Goal: Task Accomplishment & Management: Manage account settings

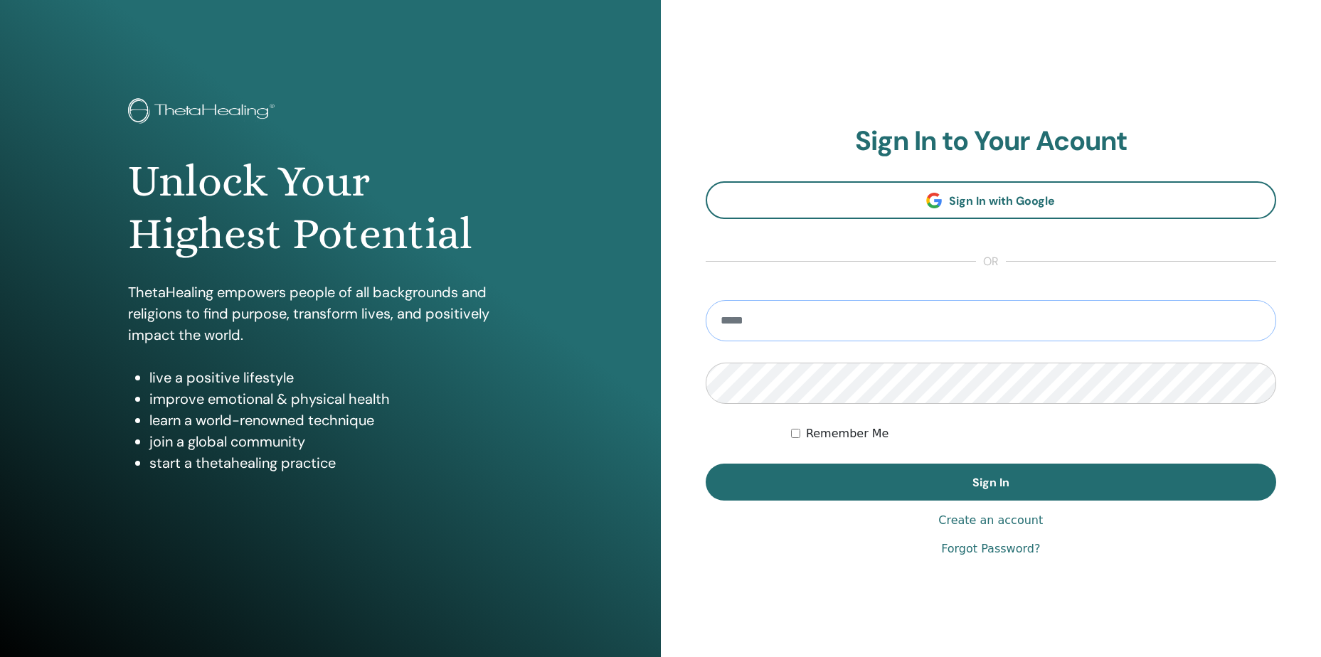
click at [985, 320] on input "email" at bounding box center [991, 320] width 571 height 41
type input "**********"
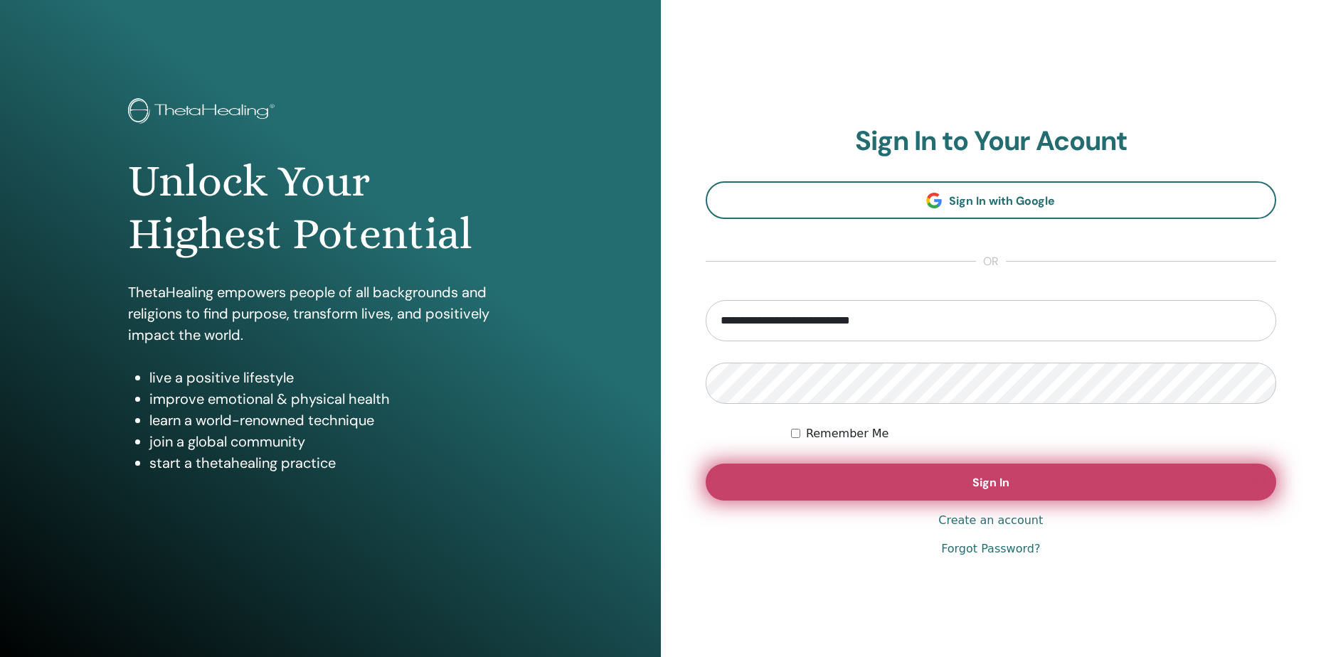
click at [968, 477] on button "Sign In" at bounding box center [991, 482] width 571 height 37
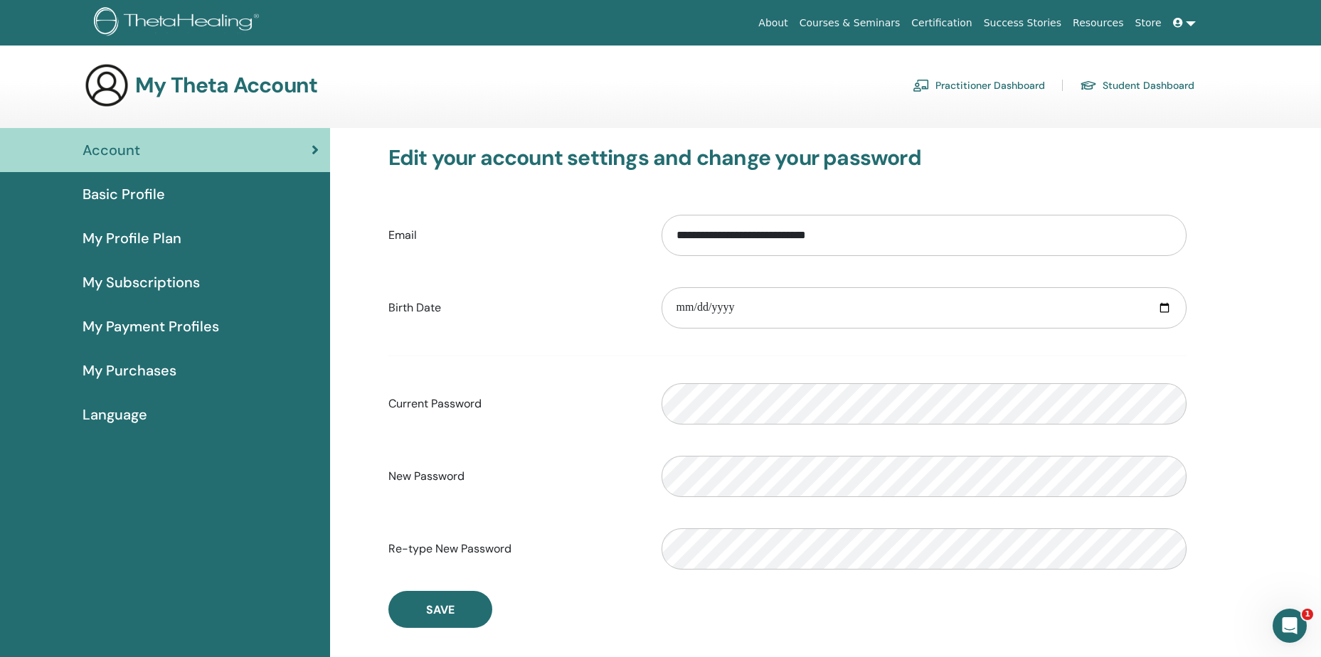
click at [1021, 84] on link "Practitioner Dashboard" at bounding box center [978, 85] width 132 height 23
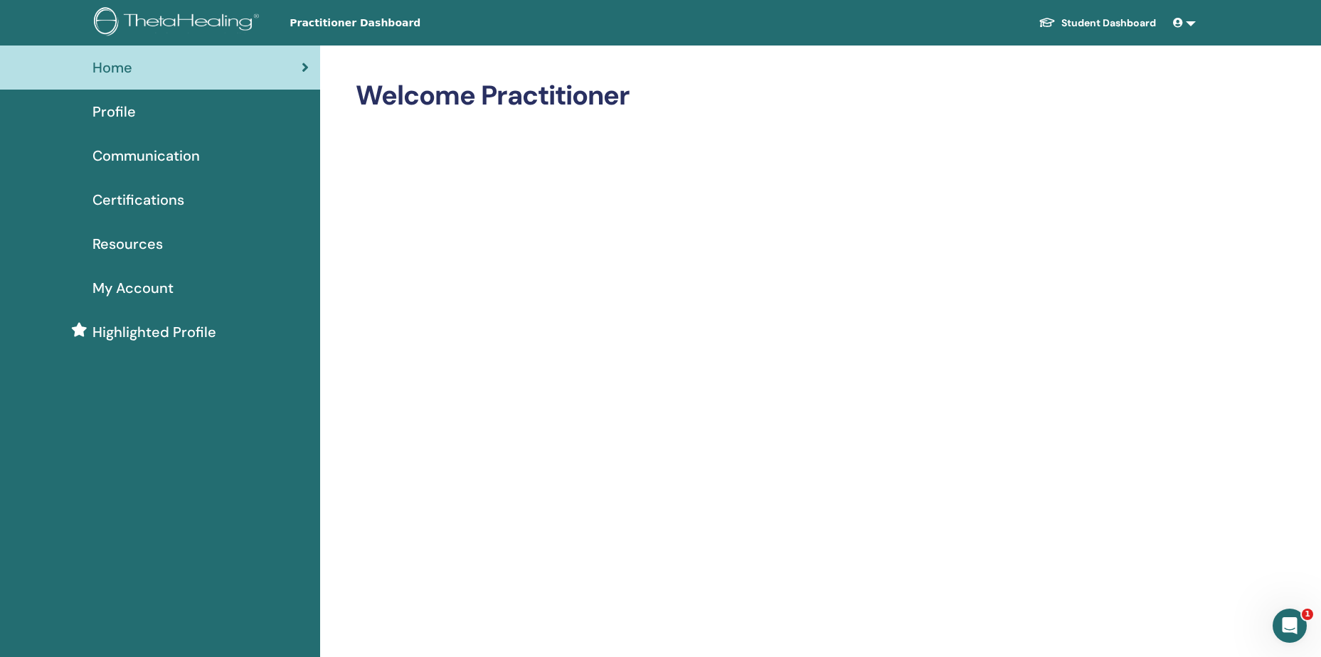
click at [1115, 15] on link "Student Dashboard" at bounding box center [1097, 23] width 140 height 26
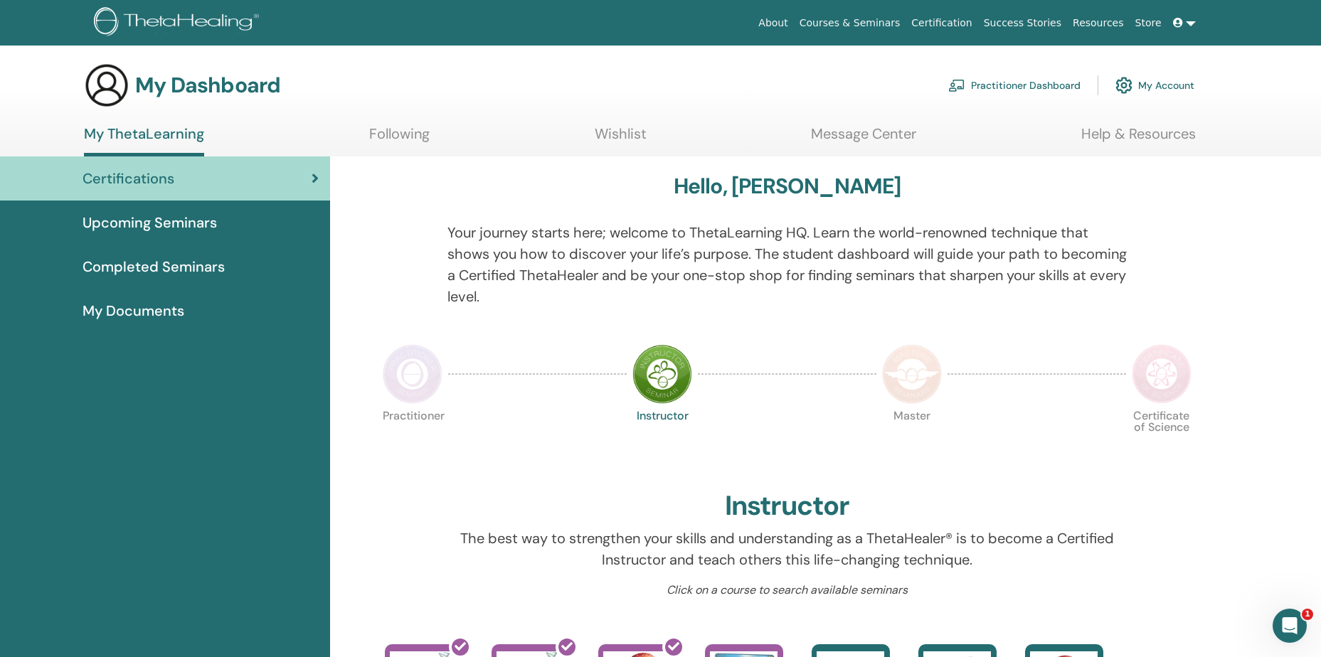
click at [1033, 82] on link "Practitioner Dashboard" at bounding box center [1014, 85] width 132 height 31
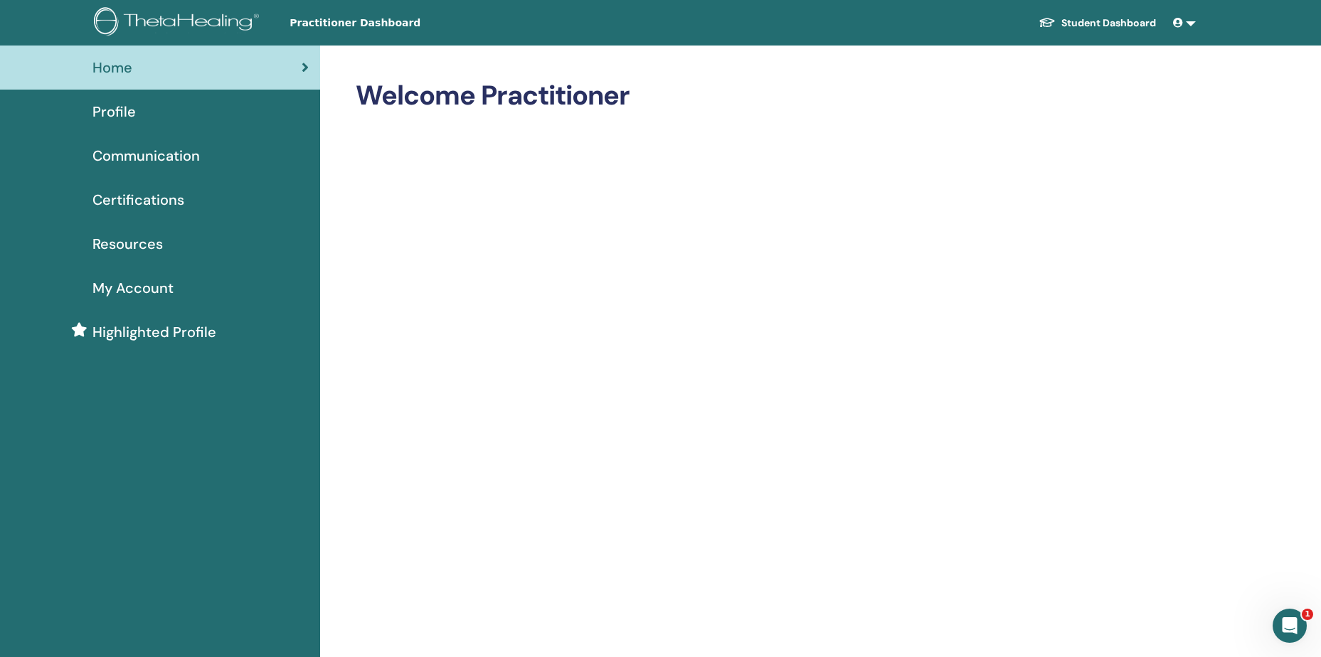
click at [151, 337] on span "Highlighted Profile" at bounding box center [154, 331] width 124 height 21
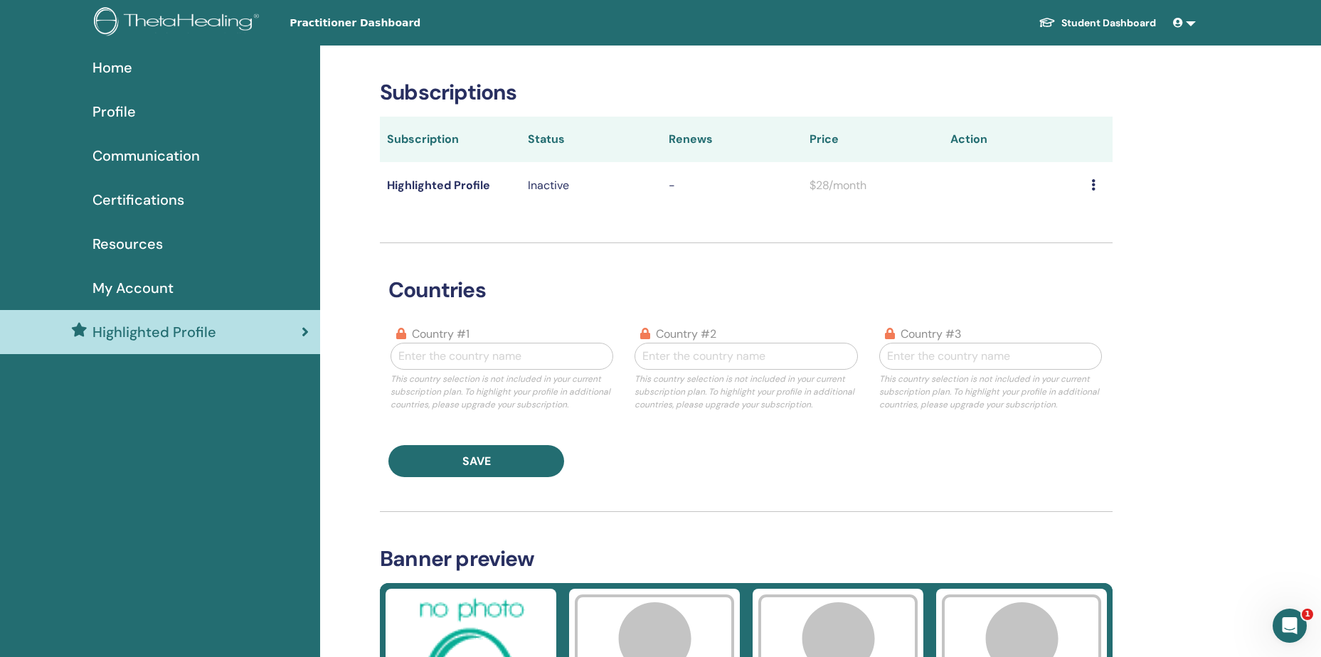
click at [139, 283] on span "My Account" at bounding box center [132, 287] width 81 height 21
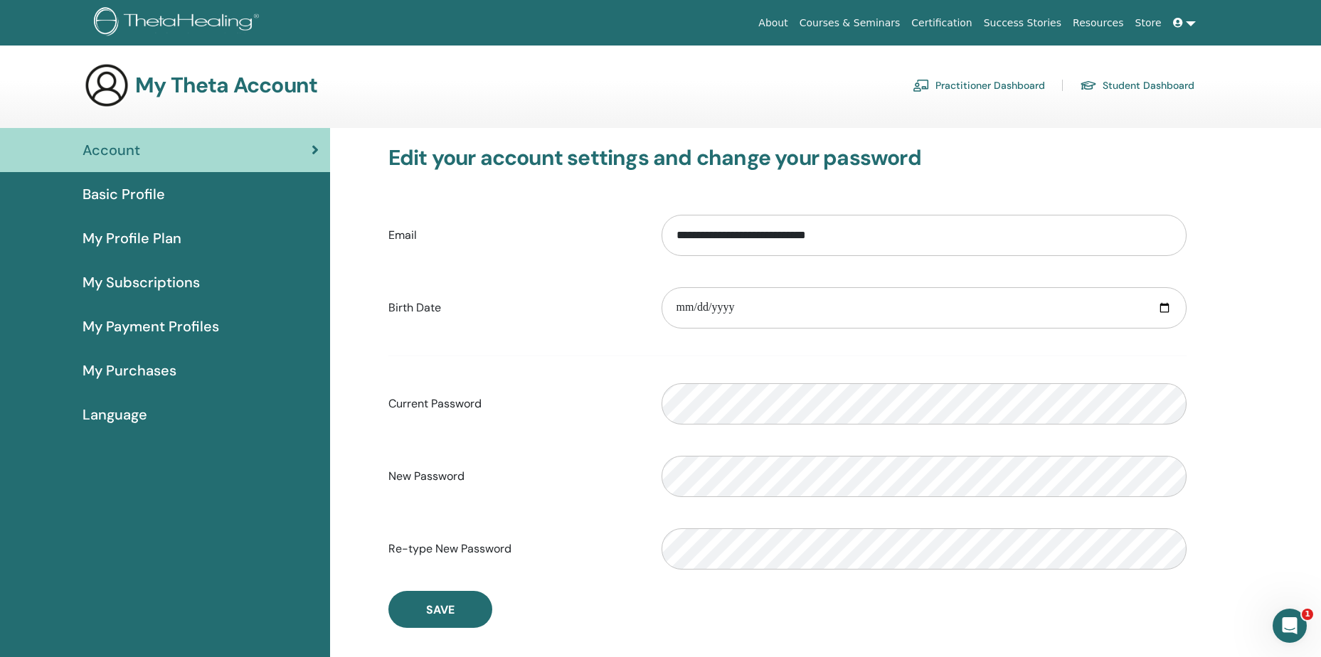
click at [149, 239] on span "My Profile Plan" at bounding box center [131, 238] width 99 height 21
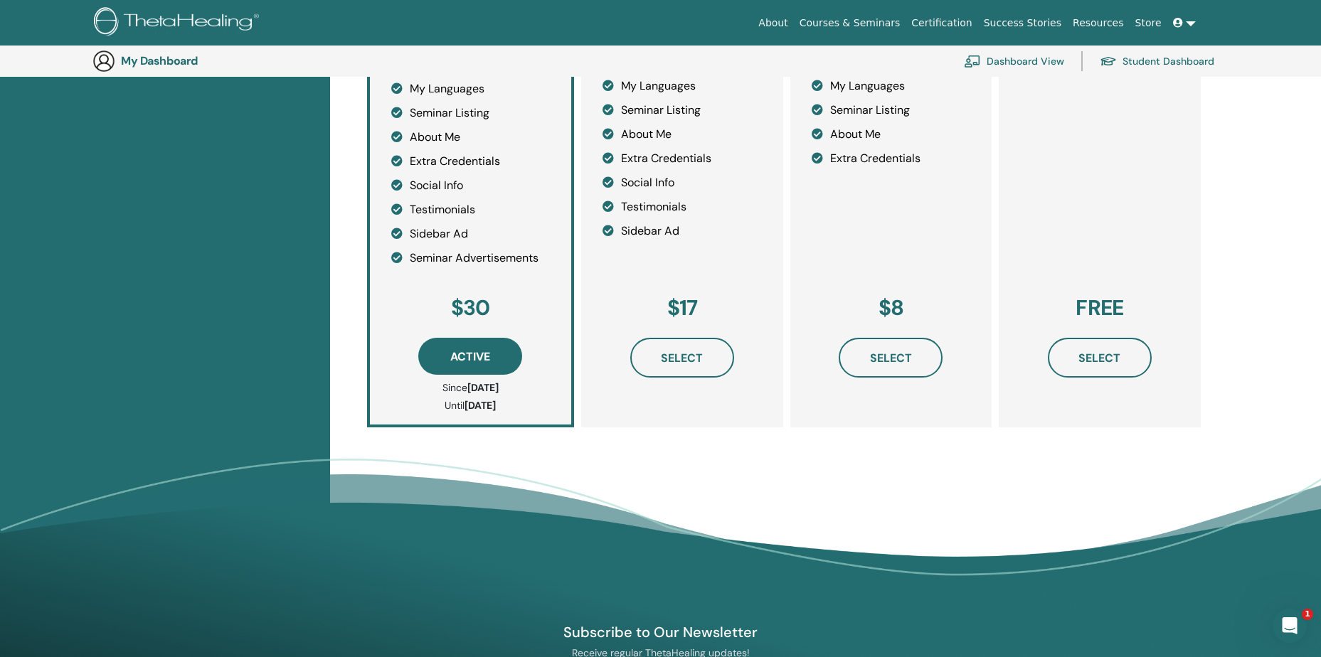
scroll to position [458, 0]
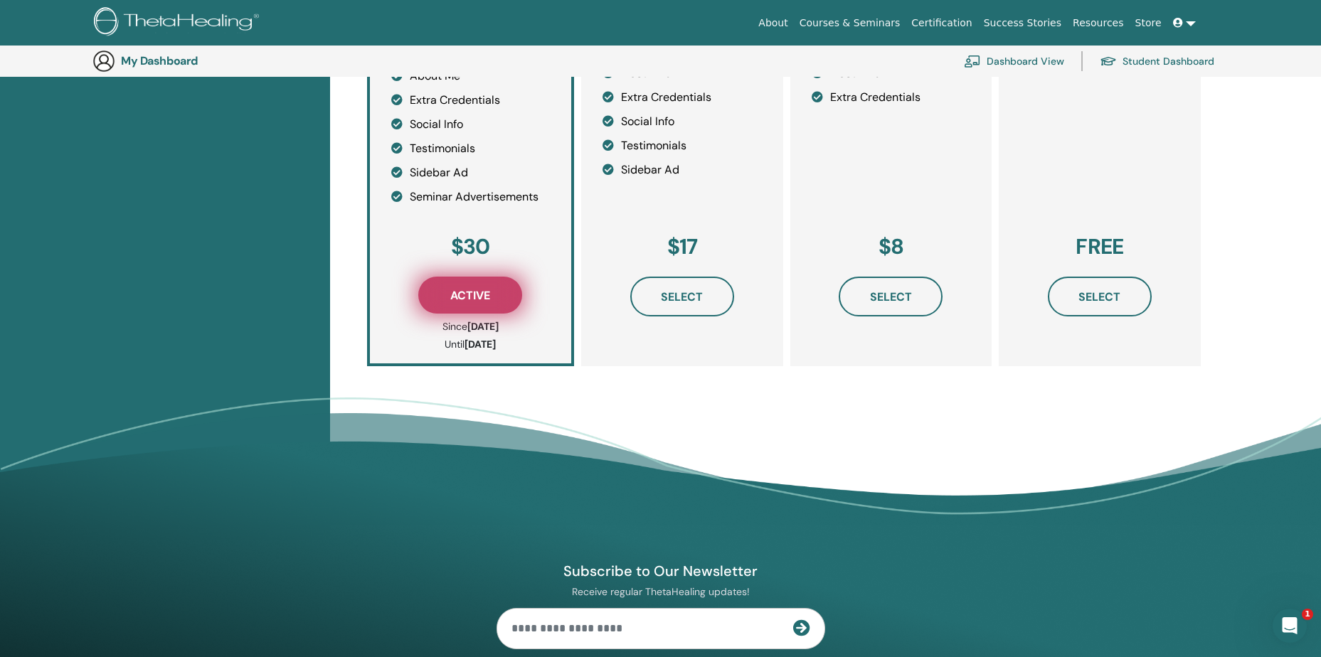
click at [460, 278] on button "Active" at bounding box center [470, 295] width 104 height 37
click at [494, 297] on button "Active" at bounding box center [470, 295] width 104 height 37
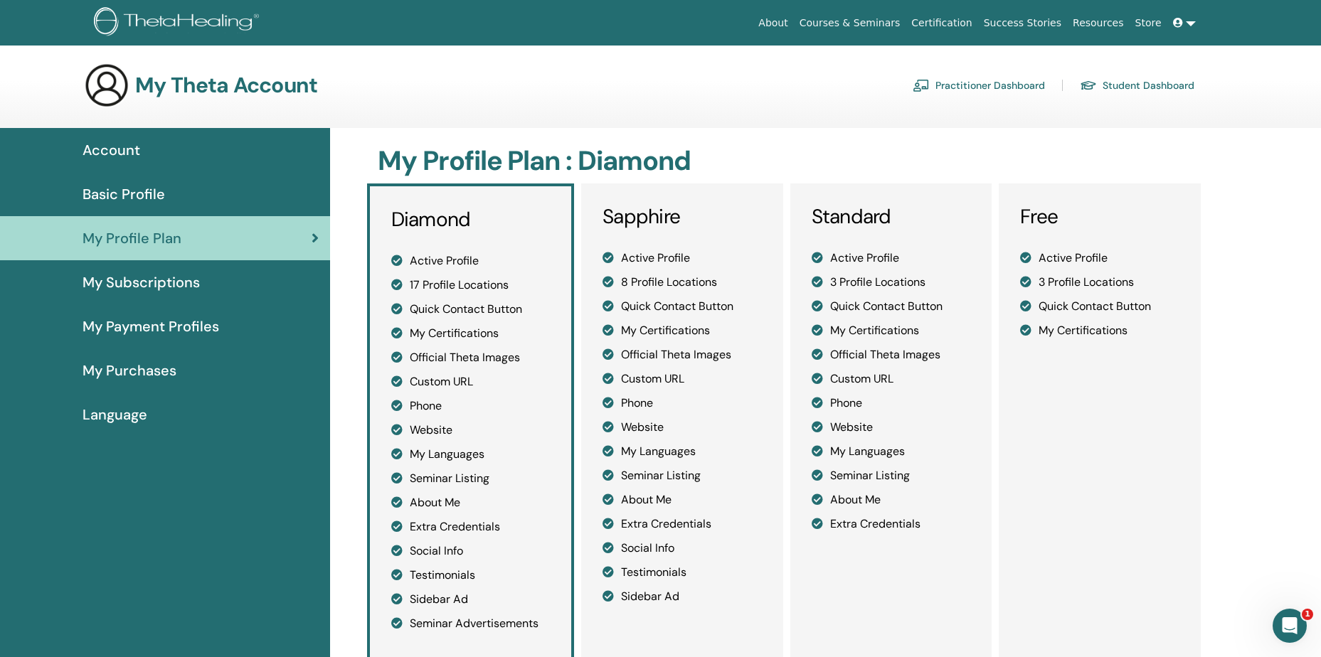
click at [131, 190] on span "Basic Profile" at bounding box center [123, 193] width 82 height 21
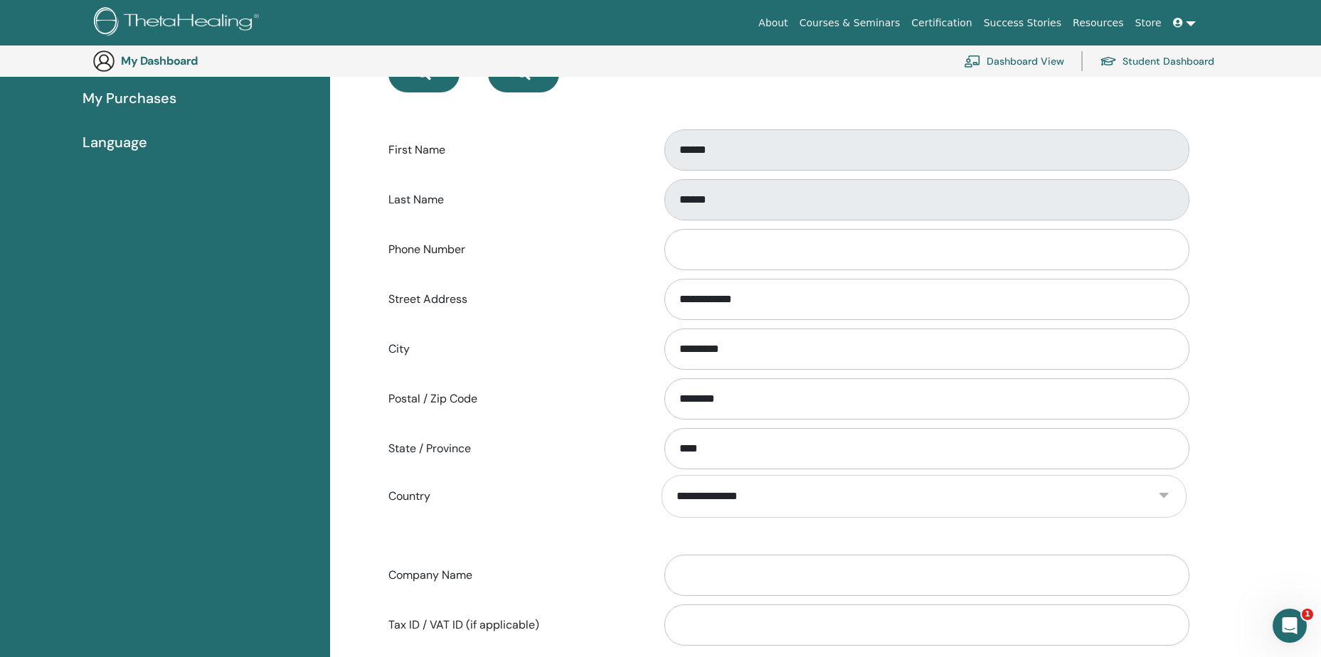
scroll to position [102, 0]
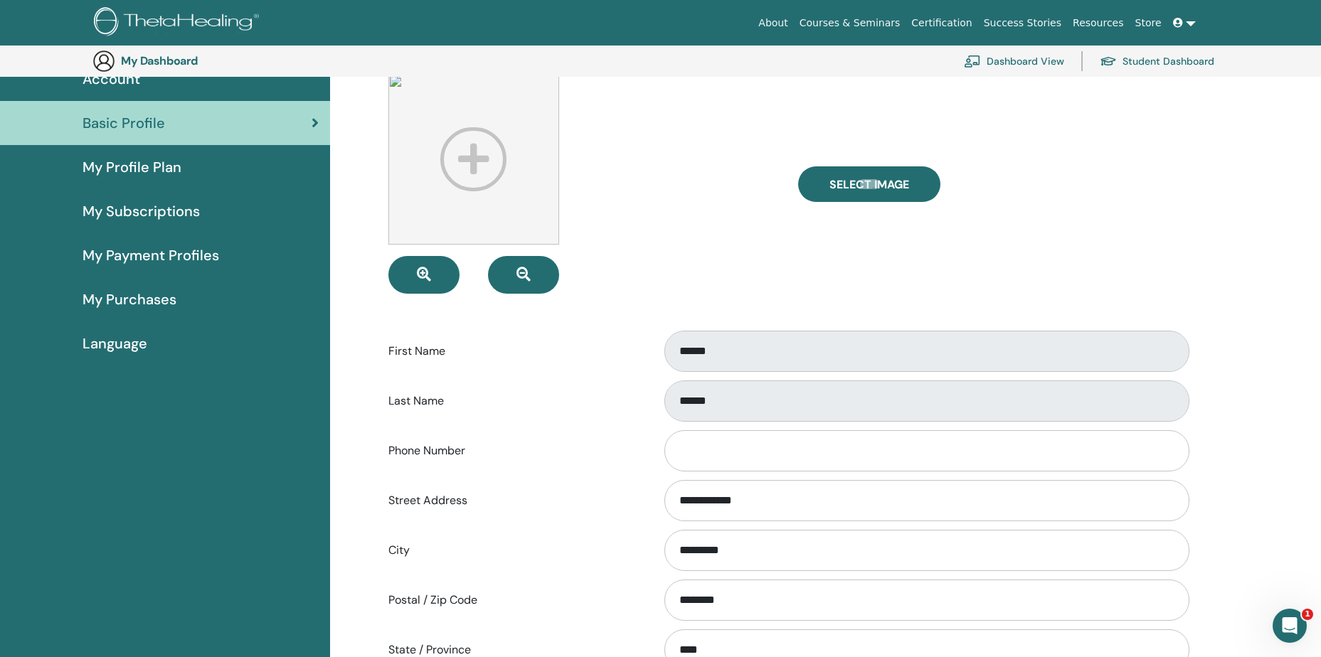
click at [142, 166] on span "My Profile Plan" at bounding box center [131, 166] width 99 height 21
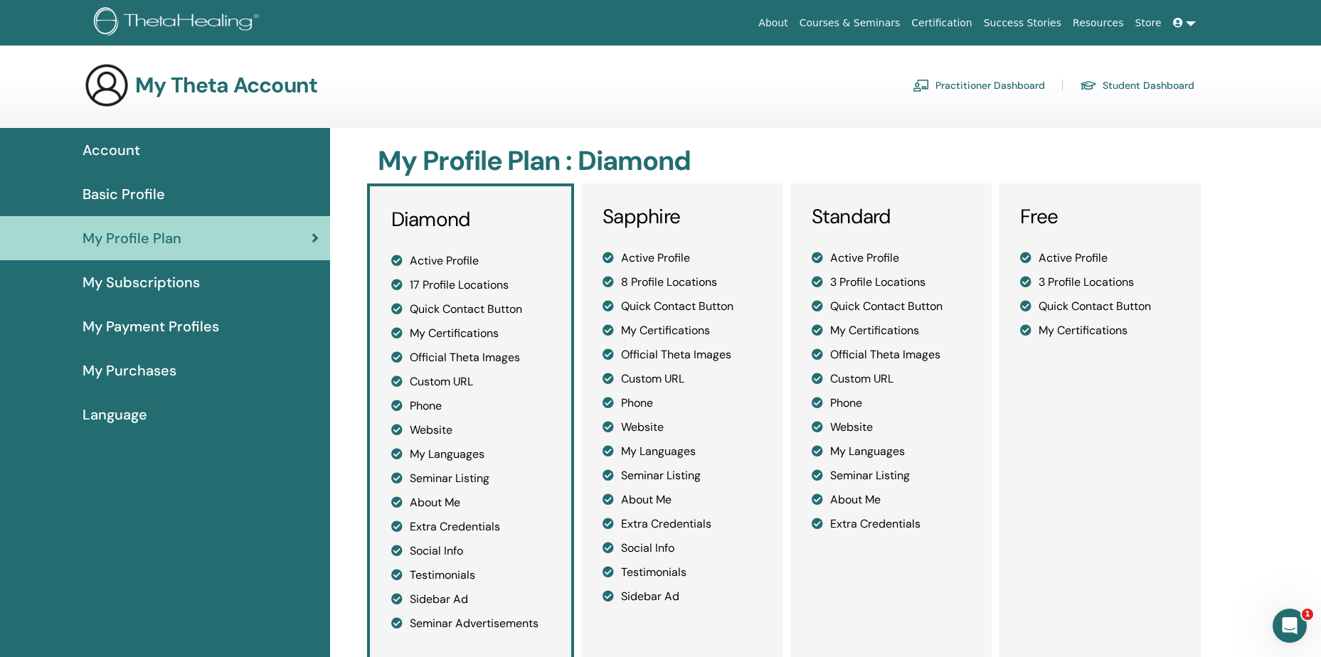
click at [115, 419] on span "Language" at bounding box center [114, 414] width 65 height 21
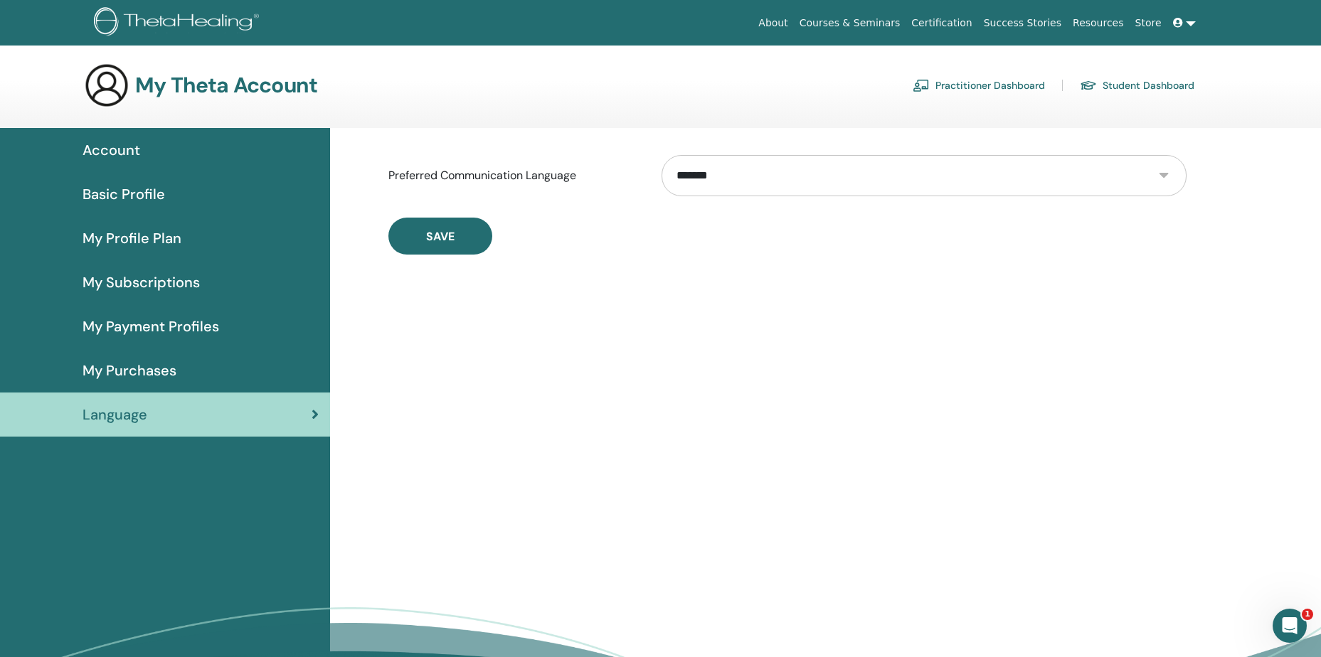
click at [888, 171] on select "**********" at bounding box center [923, 175] width 525 height 41
click at [661, 155] on select "**********" at bounding box center [923, 175] width 525 height 41
click at [113, 150] on span "Account" at bounding box center [111, 149] width 58 height 21
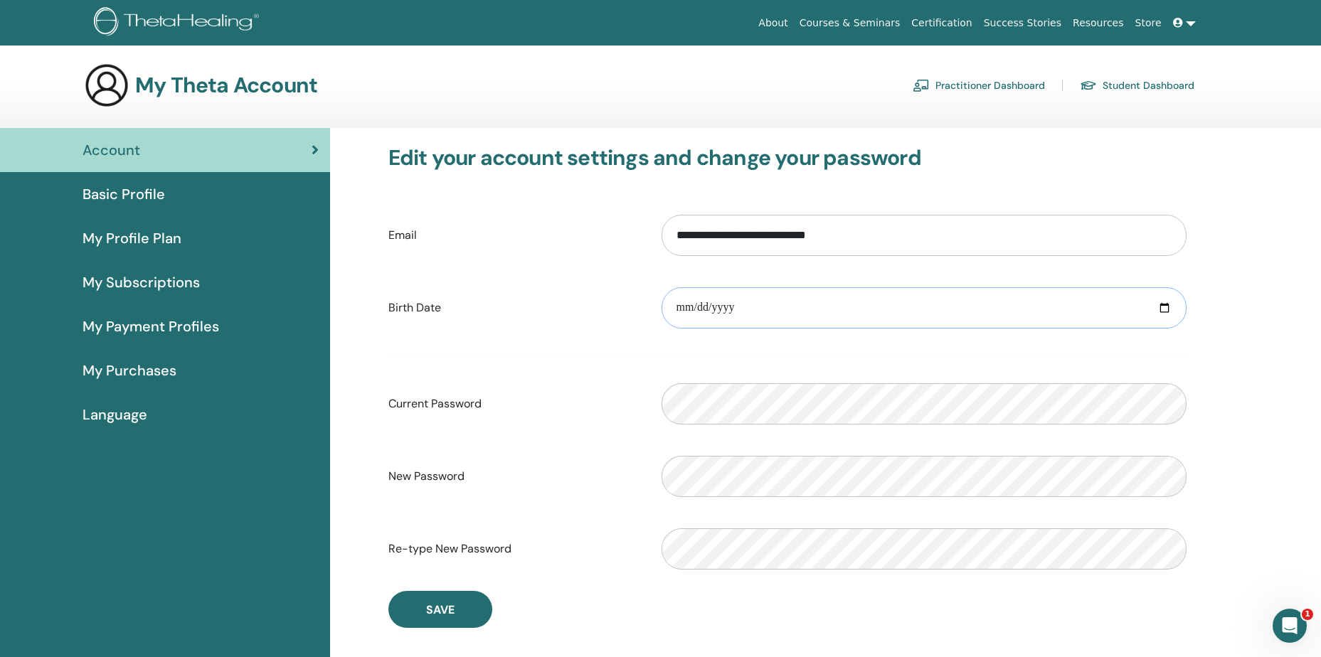
click at [1163, 309] on input "date" at bounding box center [923, 307] width 525 height 41
type input "**********"
click at [457, 610] on button "Save" at bounding box center [440, 609] width 104 height 37
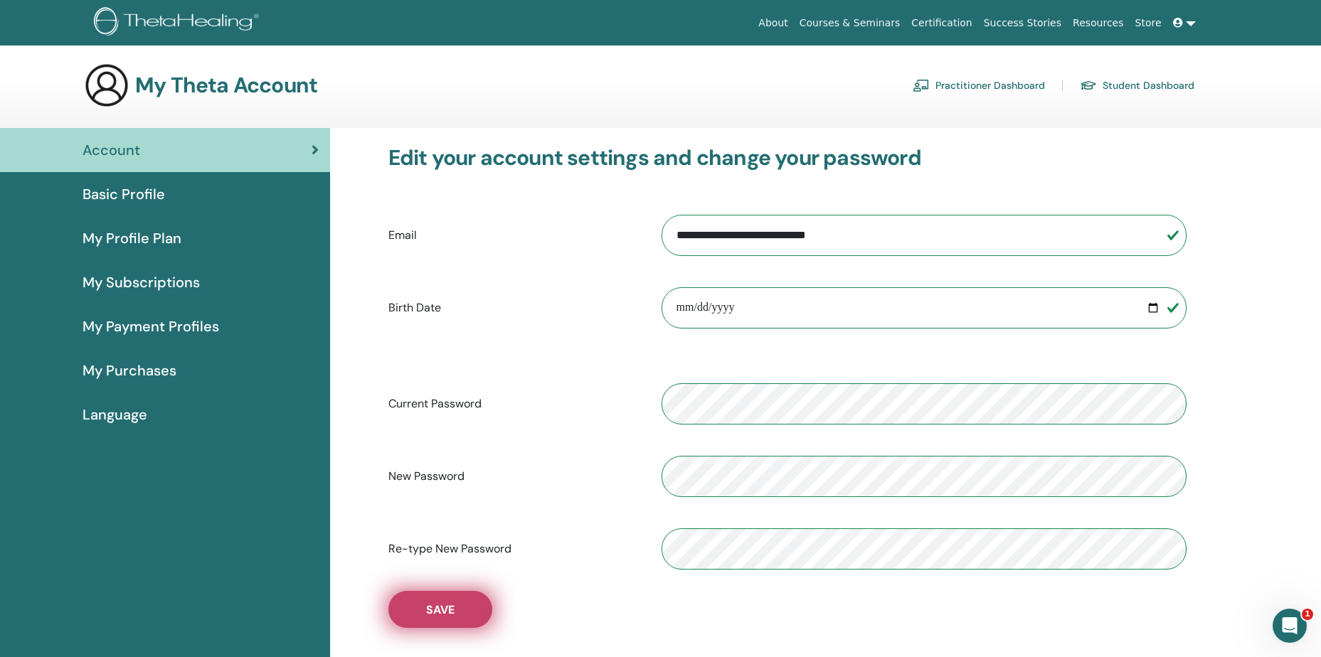
click at [439, 605] on span "Save" at bounding box center [440, 609] width 28 height 15
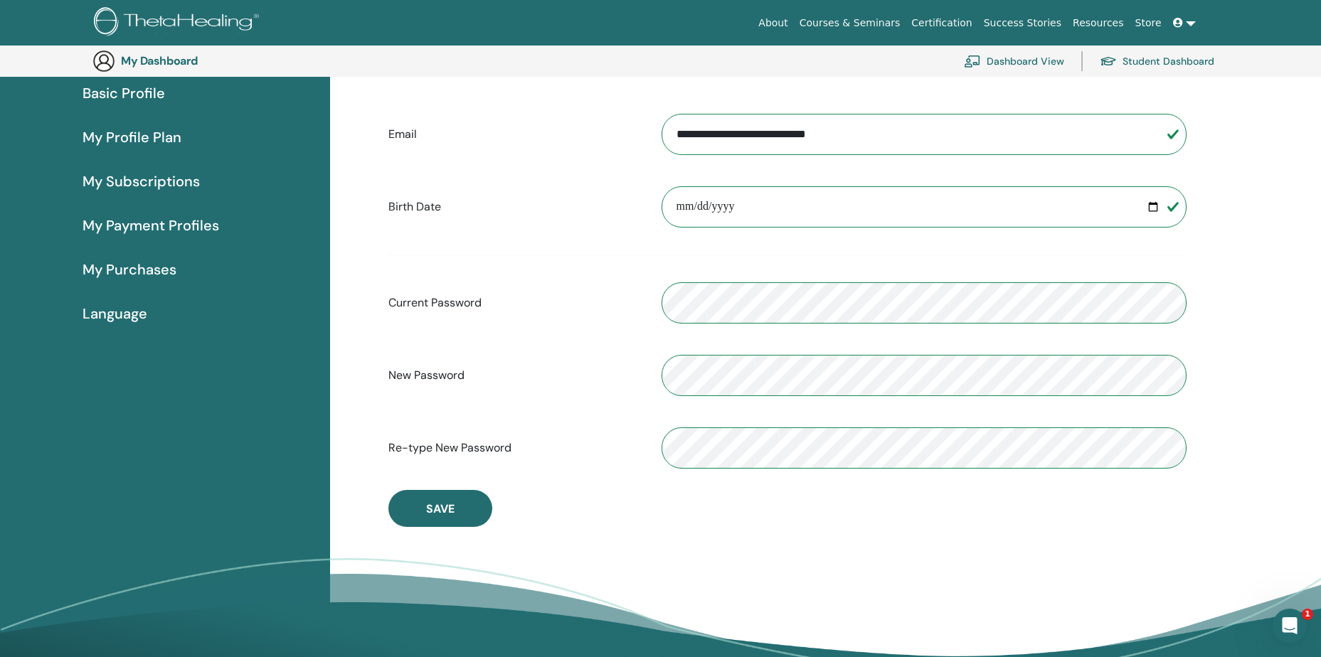
scroll to position [387, 0]
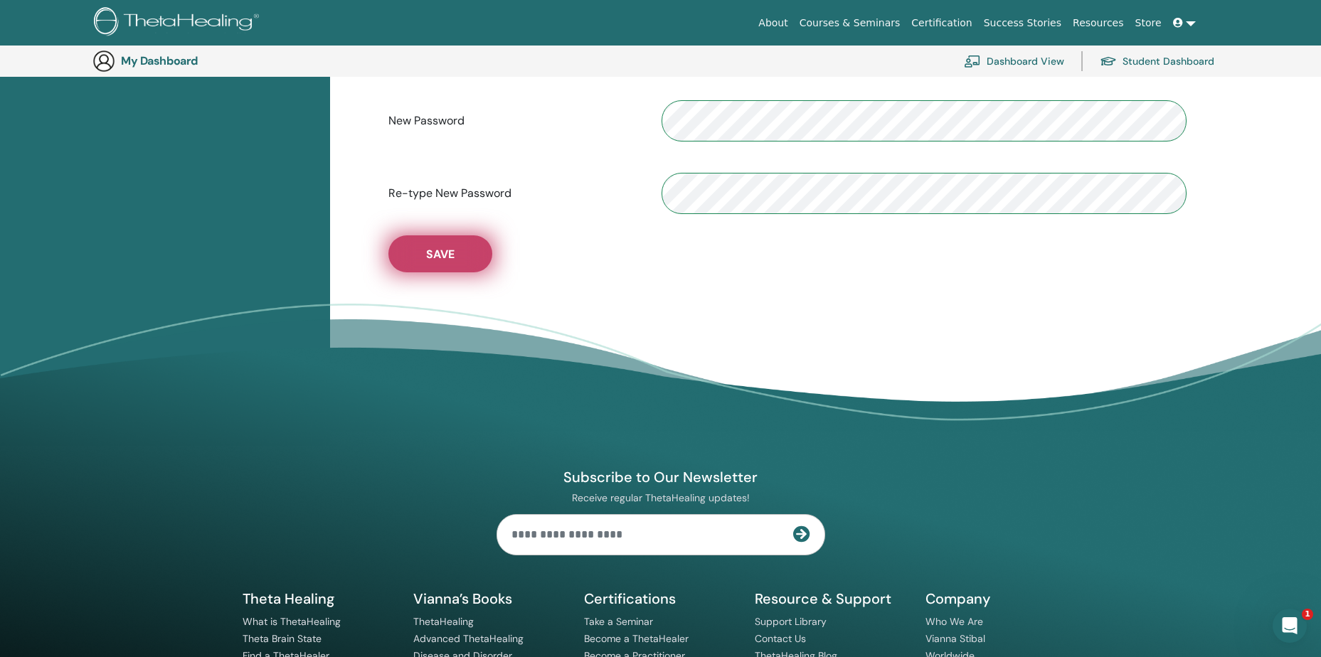
click at [420, 245] on button "Save" at bounding box center [440, 253] width 104 height 37
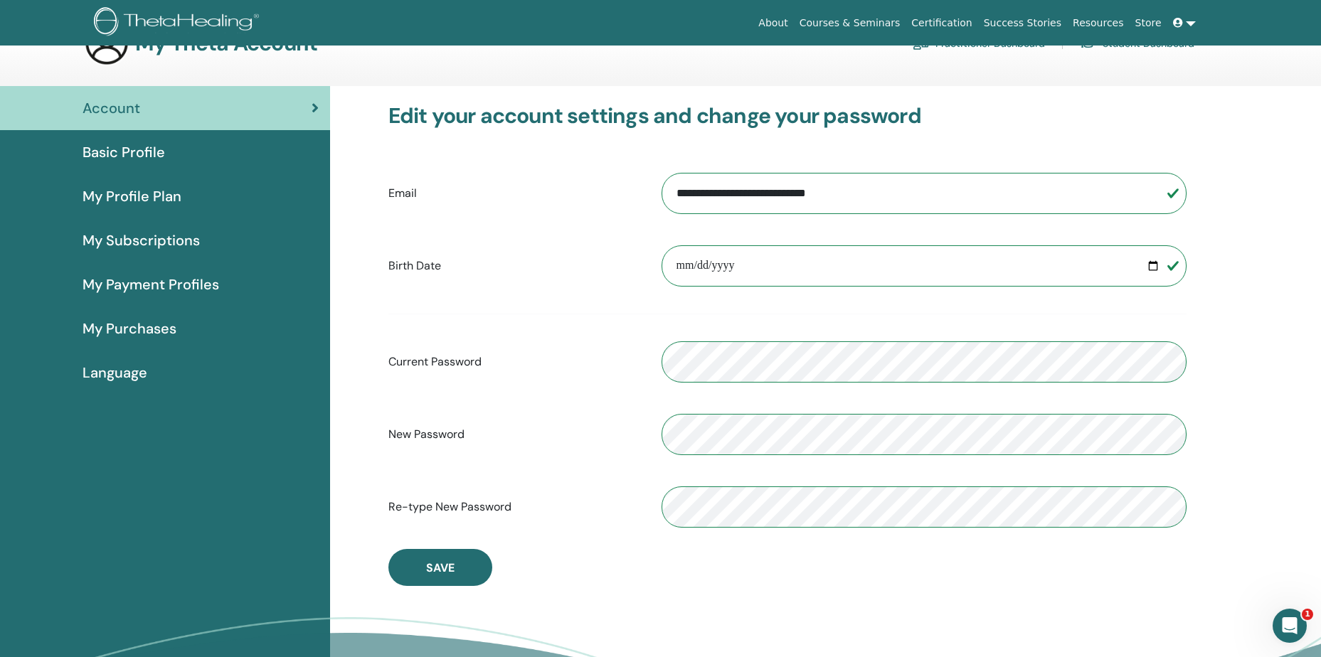
scroll to position [0, 0]
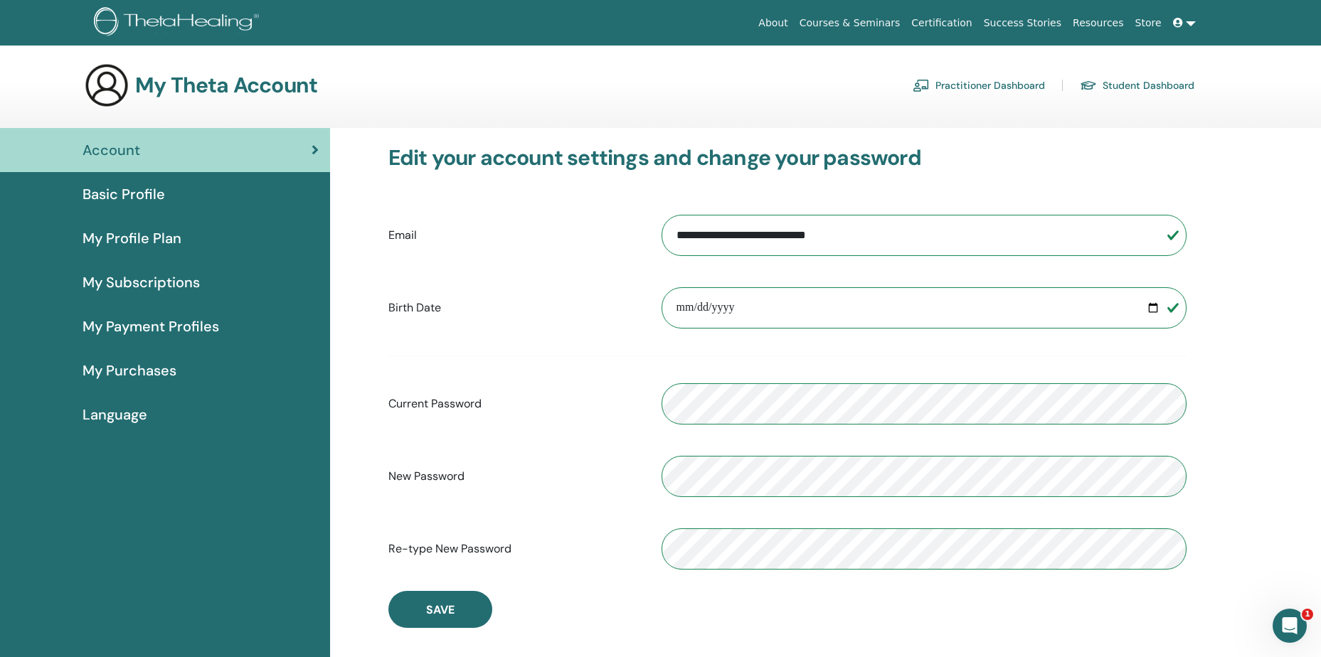
click at [125, 239] on span "My Profile Plan" at bounding box center [131, 238] width 99 height 21
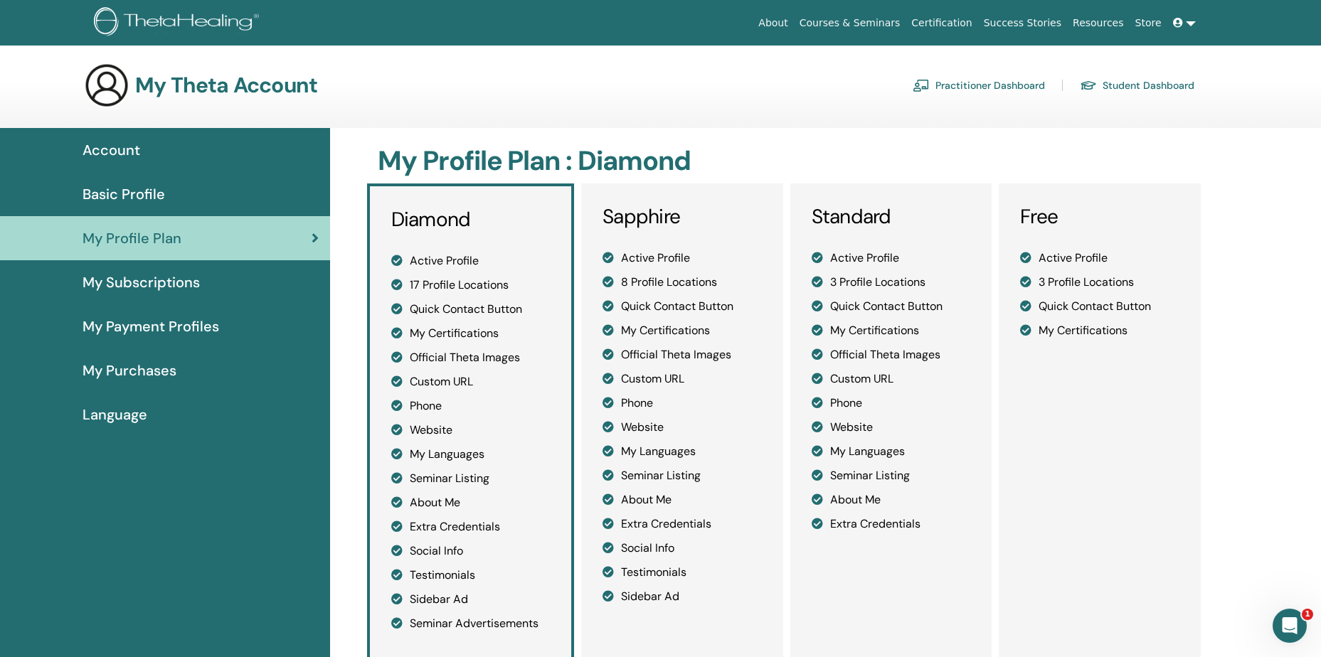
click at [996, 89] on link "Practitioner Dashboard" at bounding box center [978, 85] width 132 height 23
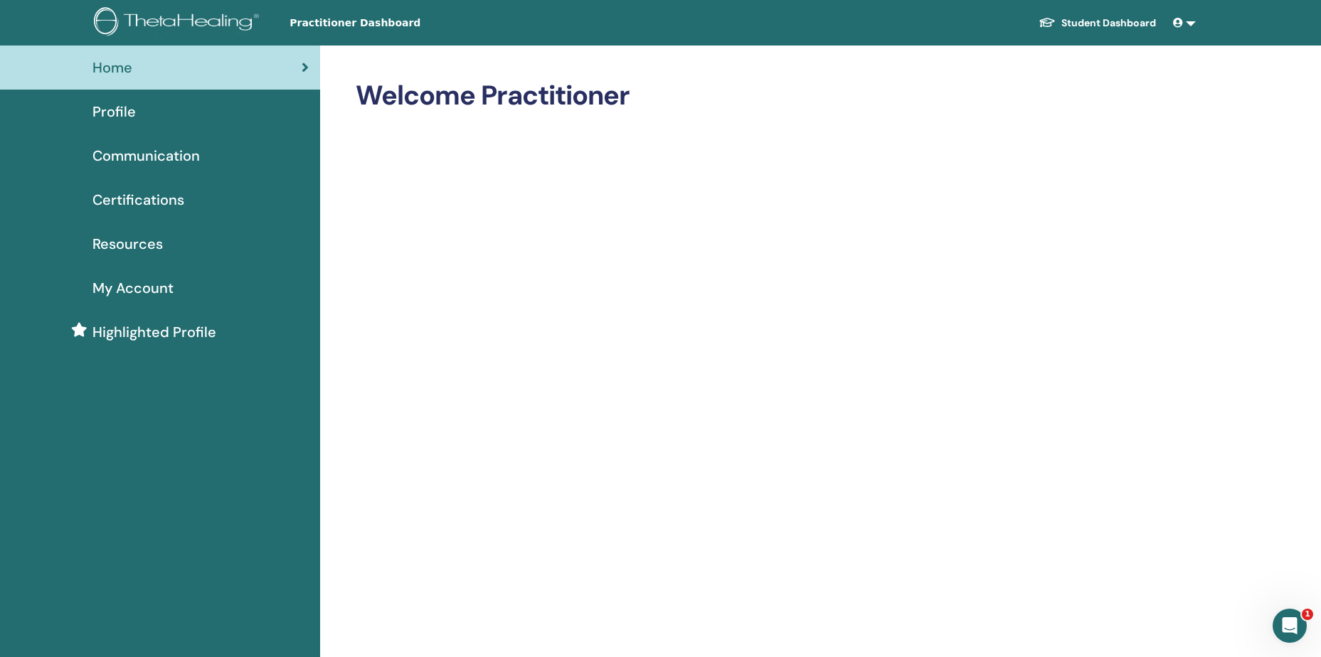
click at [126, 247] on span "Resources" at bounding box center [127, 243] width 70 height 21
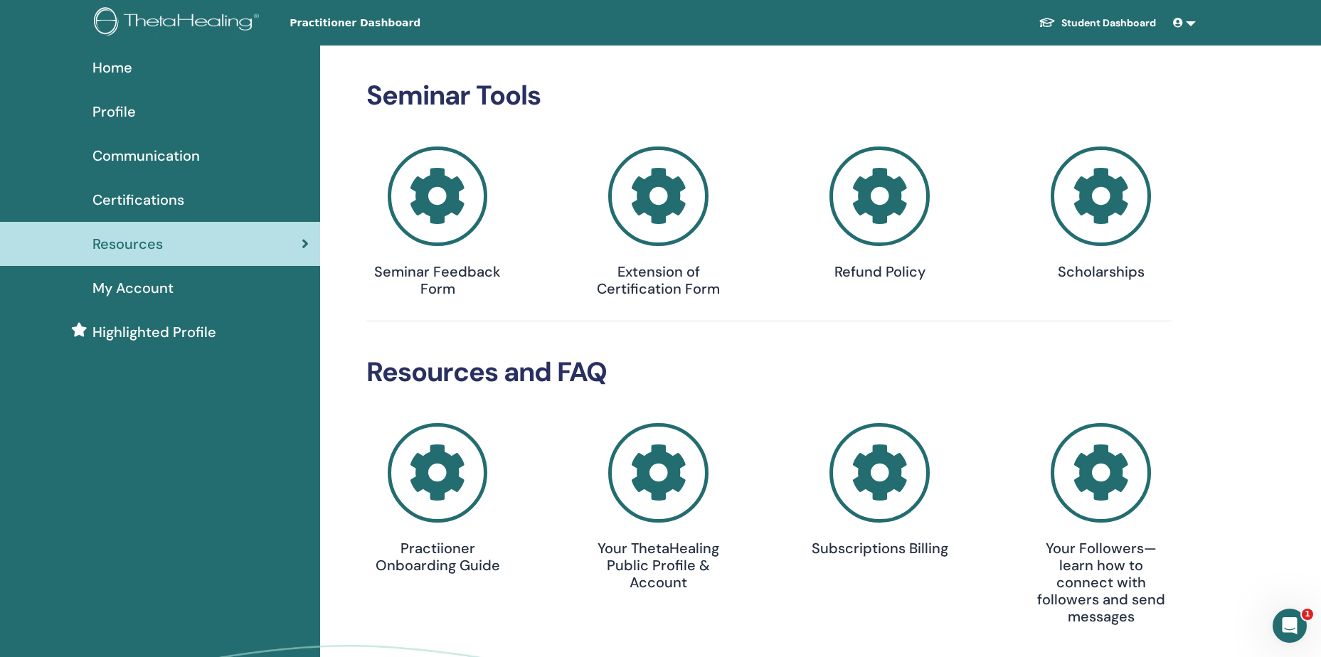
click at [178, 288] on div "My Account" at bounding box center [159, 287] width 297 height 21
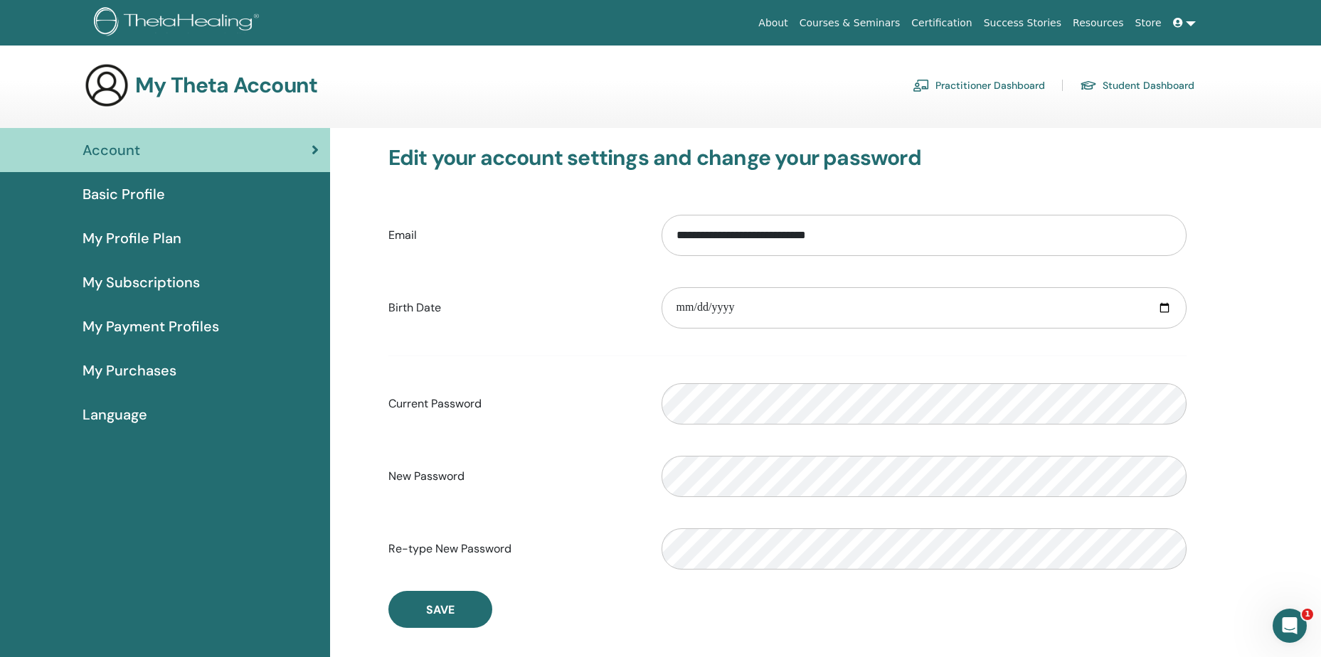
click at [144, 187] on span "Basic Profile" at bounding box center [123, 193] width 82 height 21
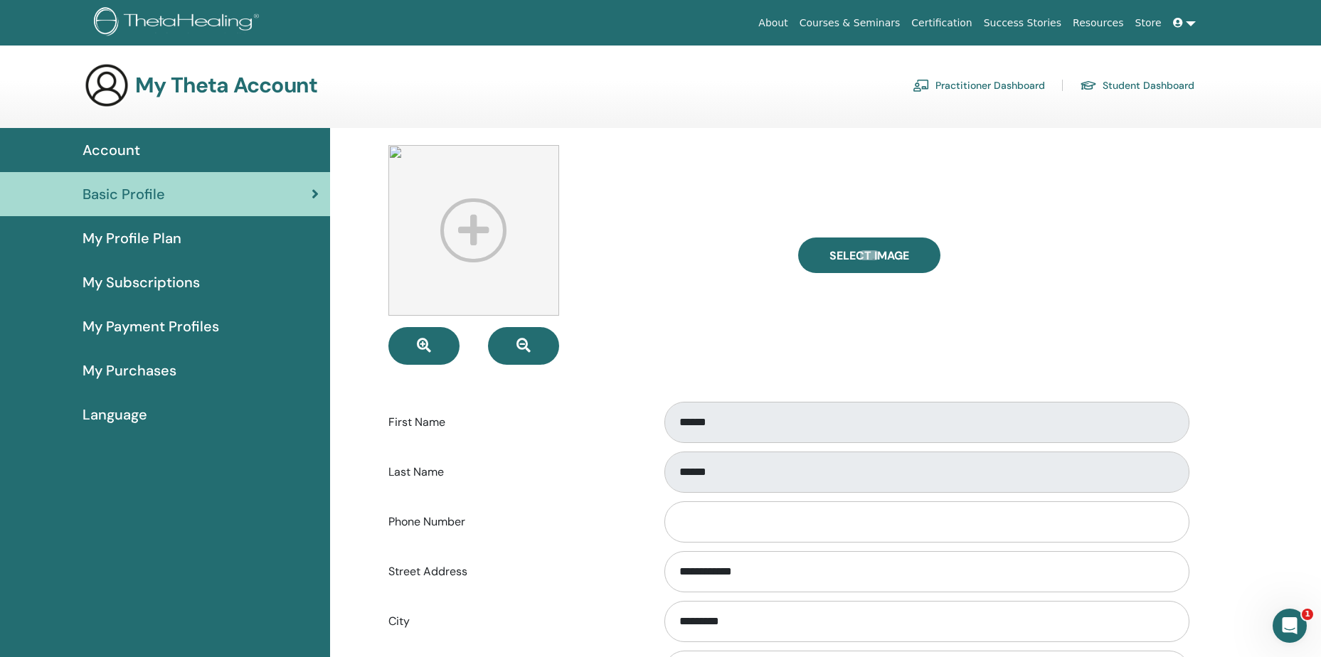
click at [1192, 26] on link at bounding box center [1184, 23] width 34 height 26
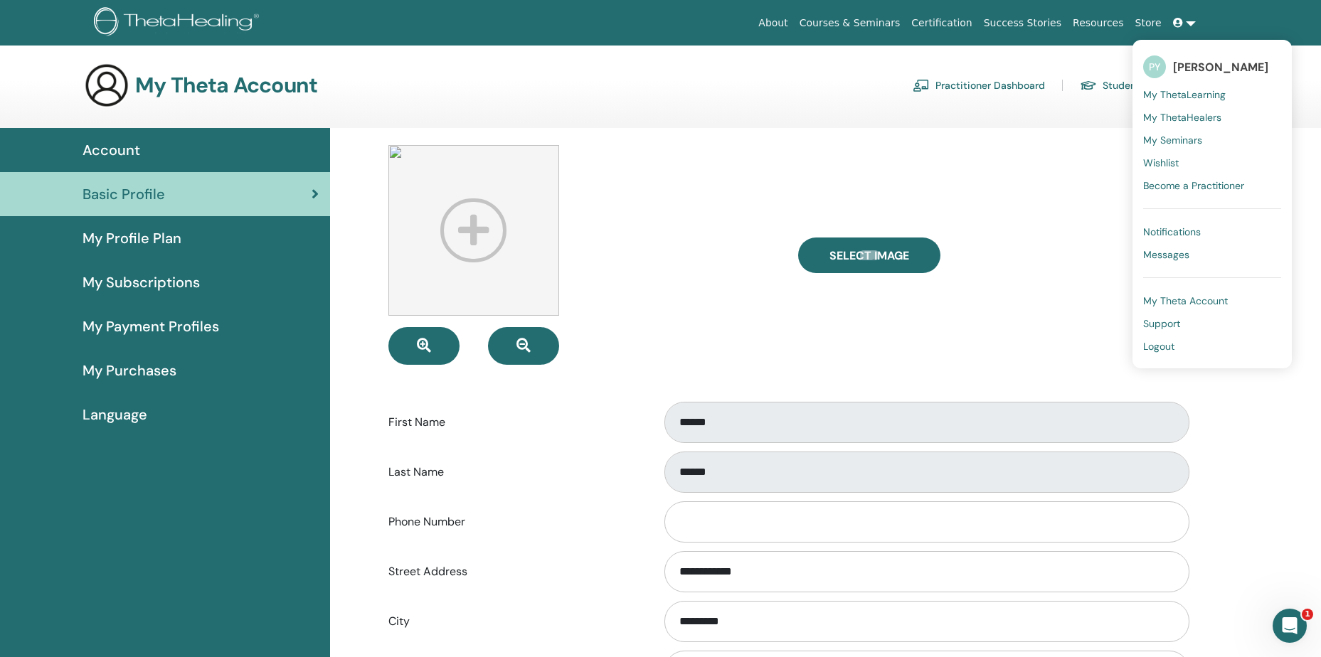
click at [1190, 61] on span "[PERSON_NAME]" at bounding box center [1220, 67] width 95 height 15
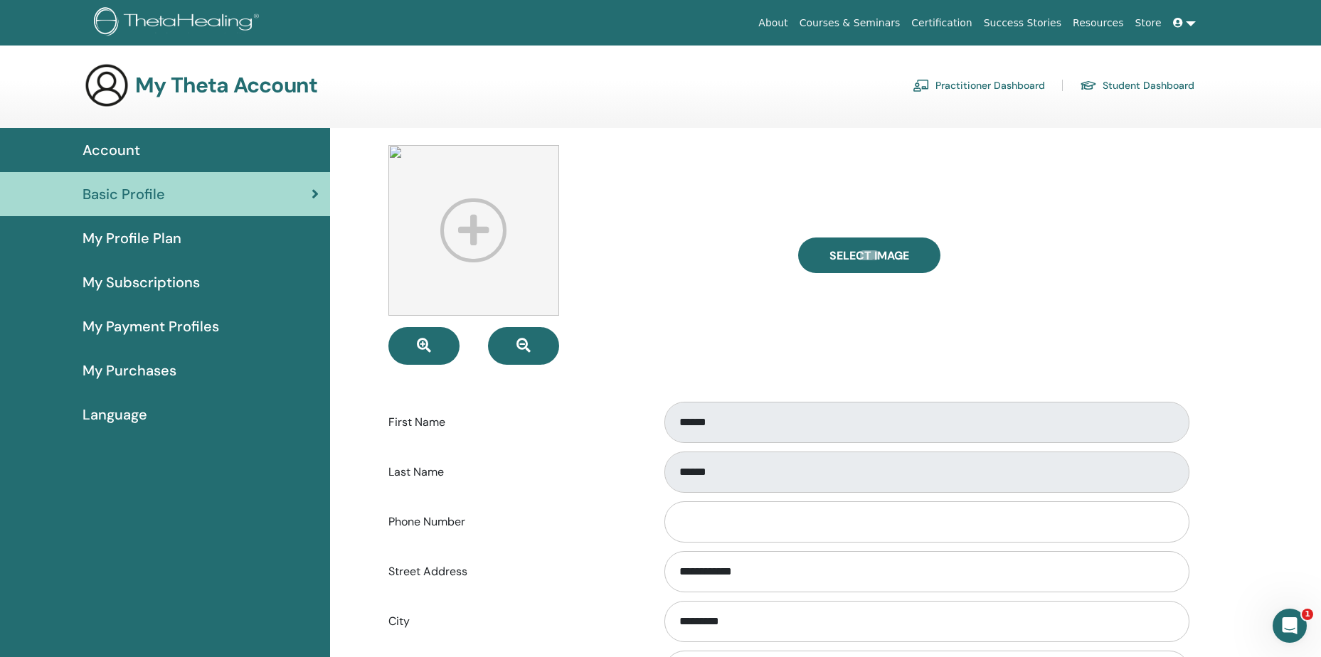
click at [107, 238] on span "My Profile Plan" at bounding box center [131, 238] width 99 height 21
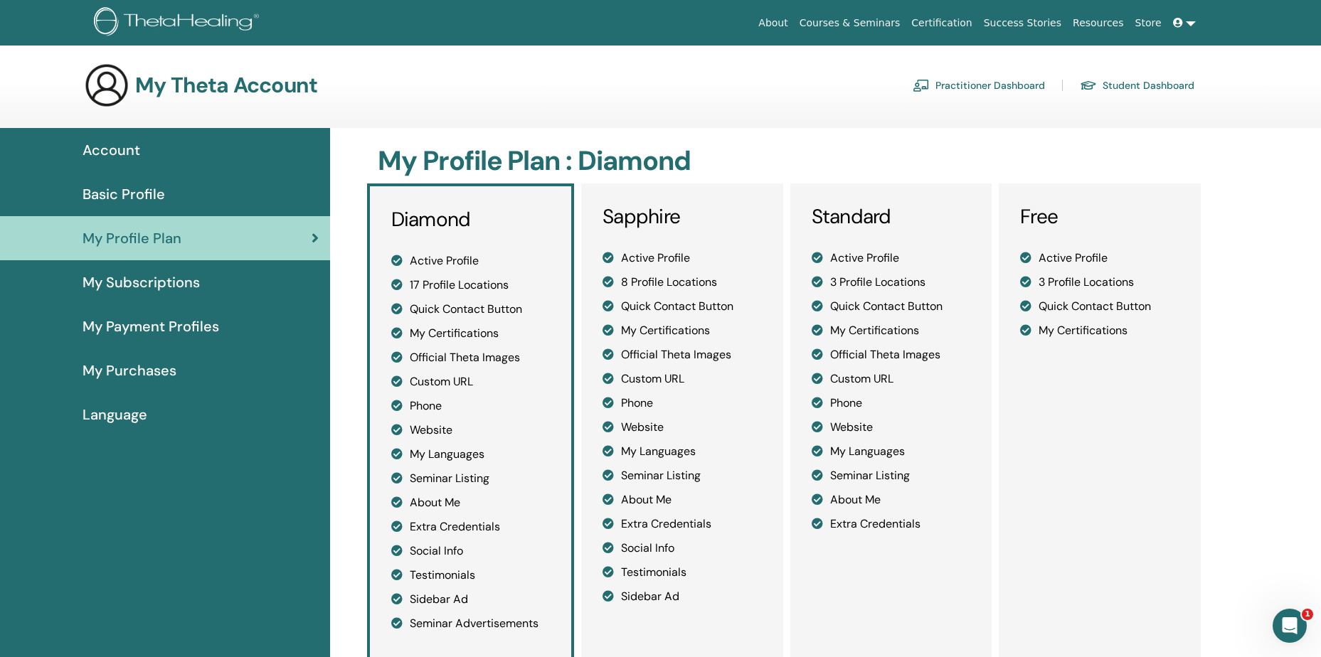
click at [115, 291] on span "My Subscriptions" at bounding box center [140, 282] width 117 height 21
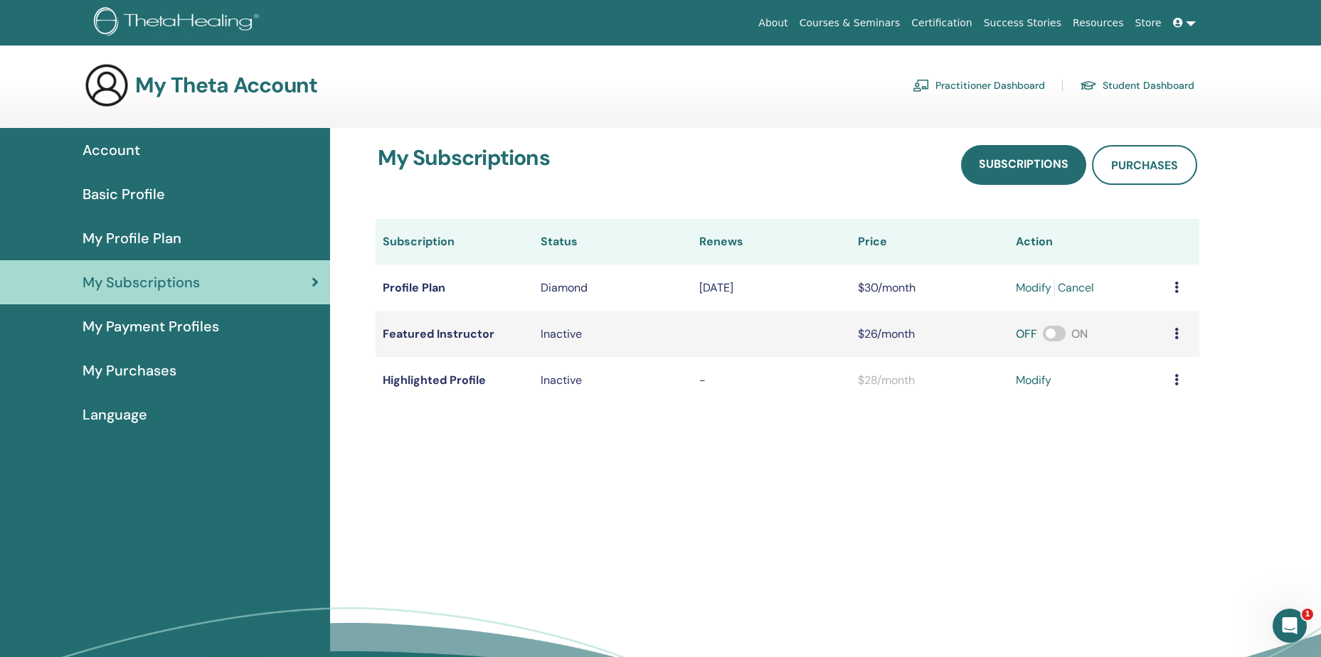
click at [1173, 286] on td at bounding box center [1183, 288] width 32 height 46
click at [1173, 159] on span "Purchases" at bounding box center [1144, 165] width 67 height 15
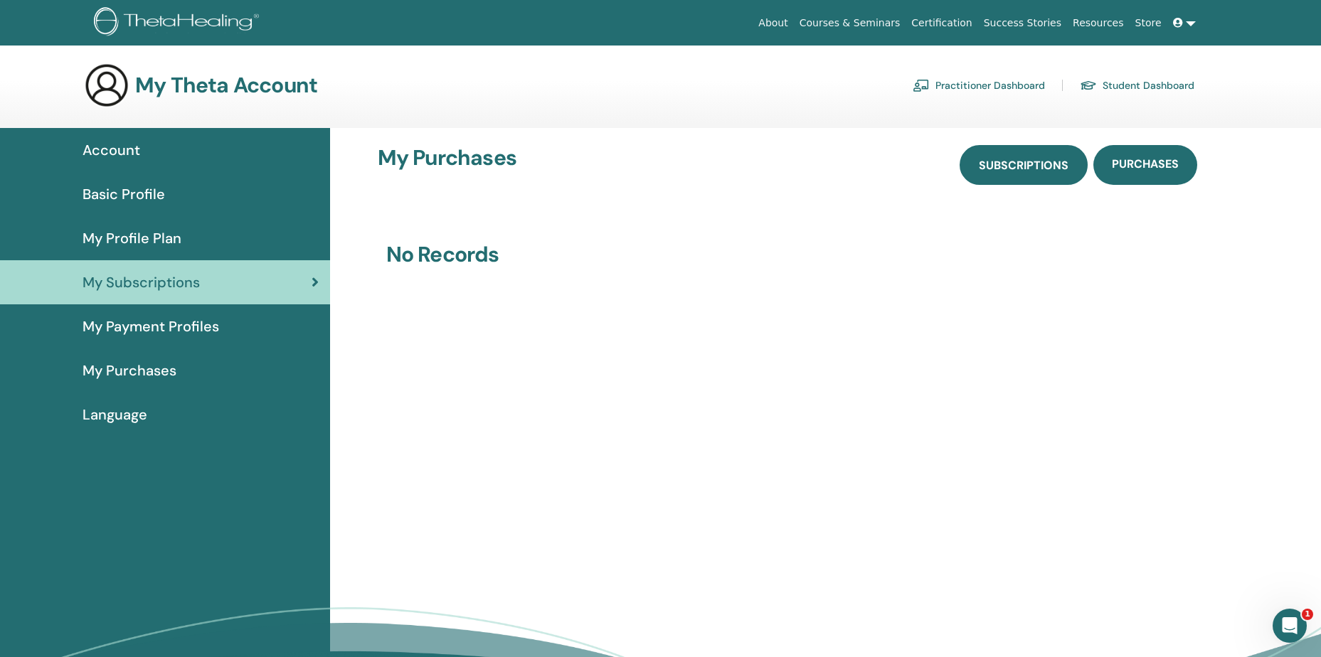
click at [1041, 159] on span "Subscriptions" at bounding box center [1024, 165] width 90 height 15
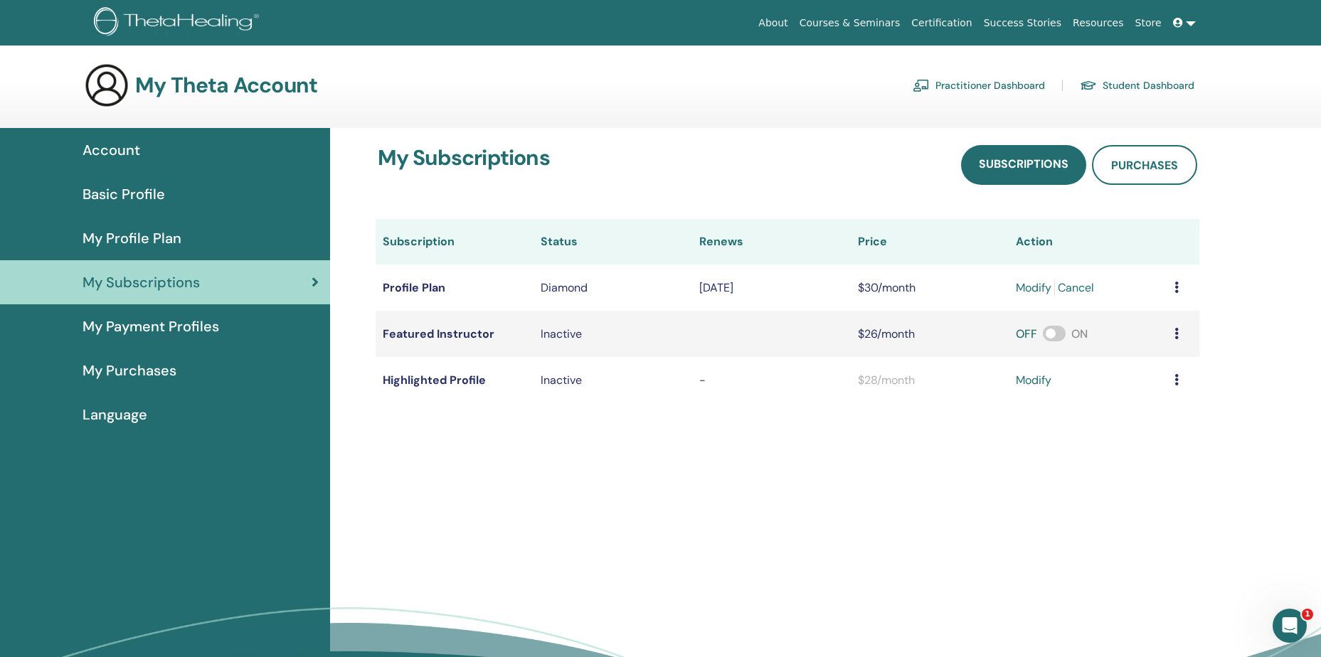
click at [129, 330] on span "My Payment Profiles" at bounding box center [150, 326] width 137 height 21
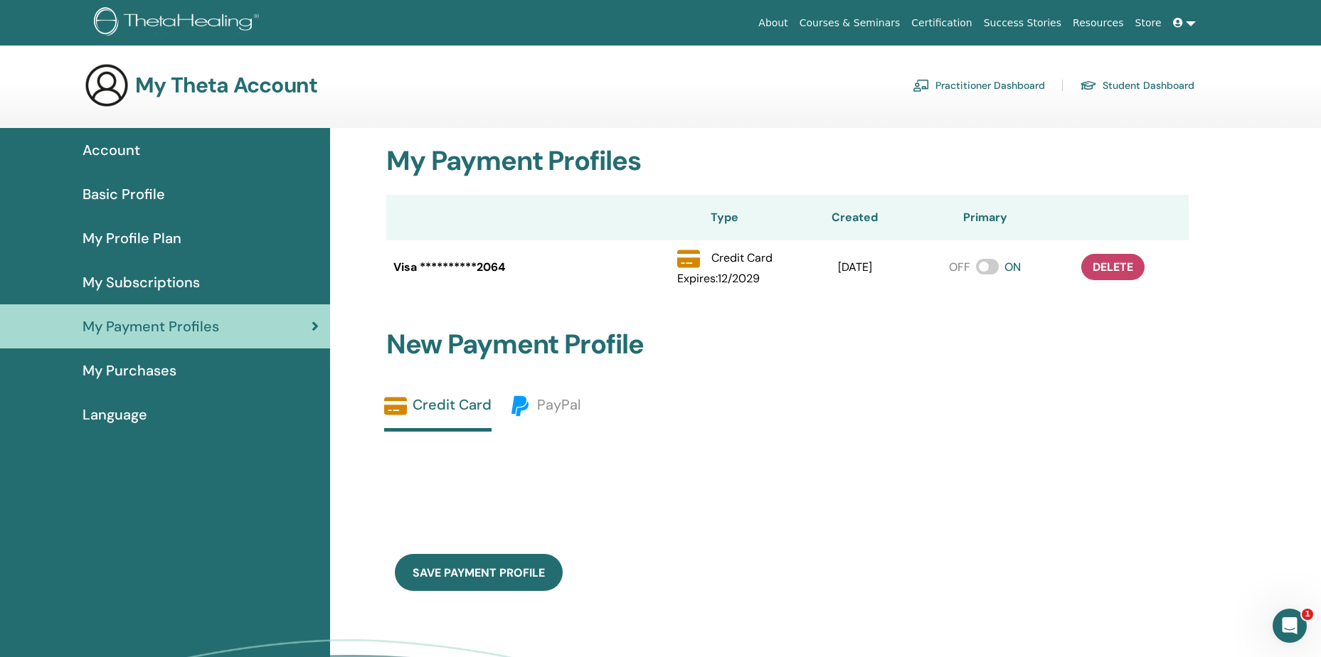
click at [132, 368] on span "My Purchases" at bounding box center [129, 370] width 94 height 21
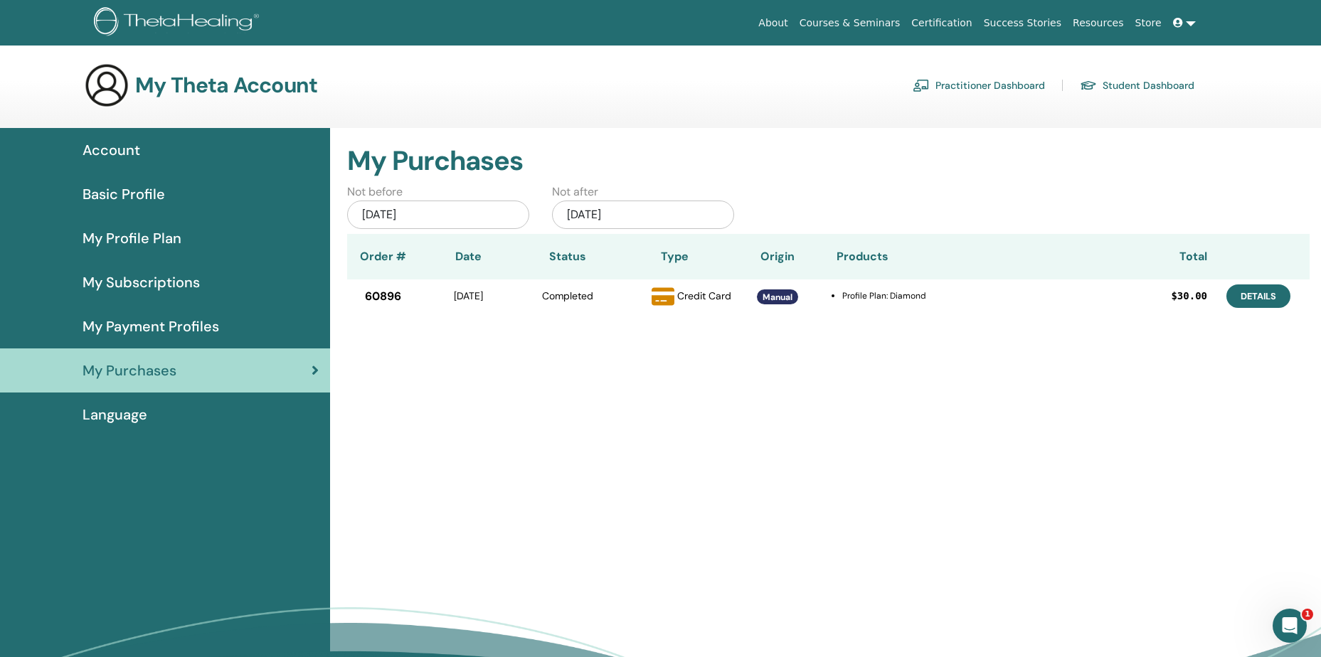
click at [1263, 296] on link "Details" at bounding box center [1258, 295] width 64 height 23
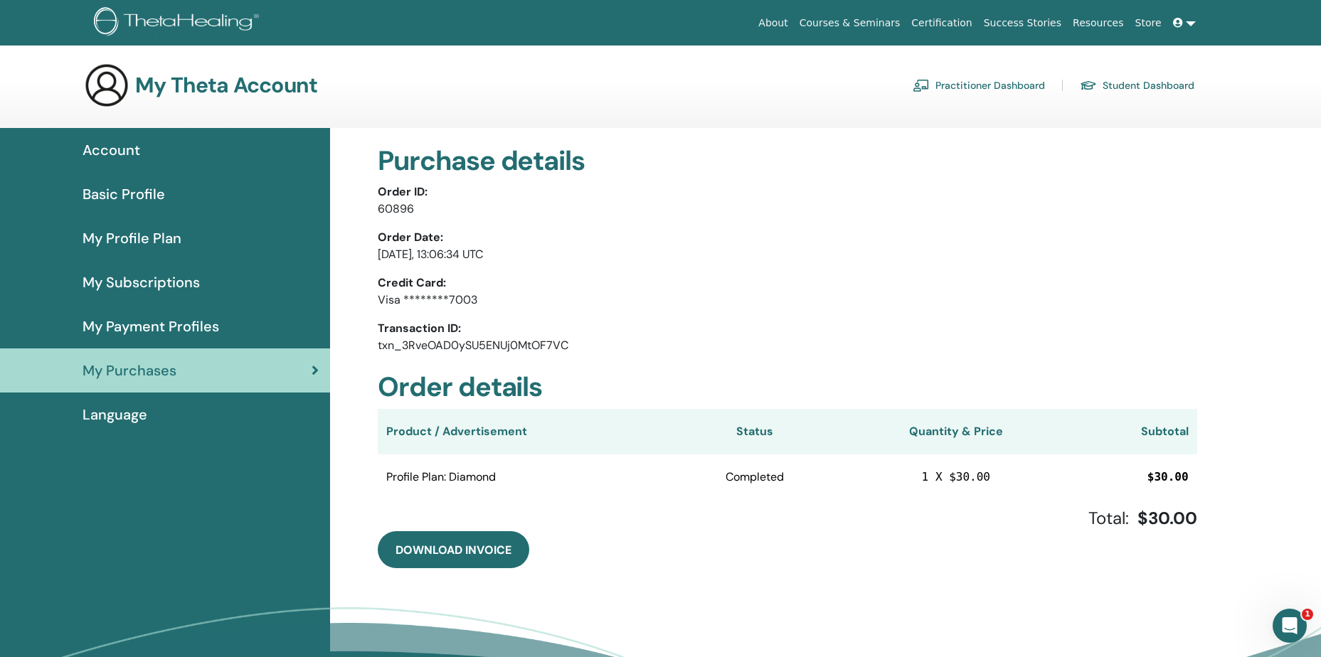
click at [98, 424] on span "Language" at bounding box center [114, 414] width 65 height 21
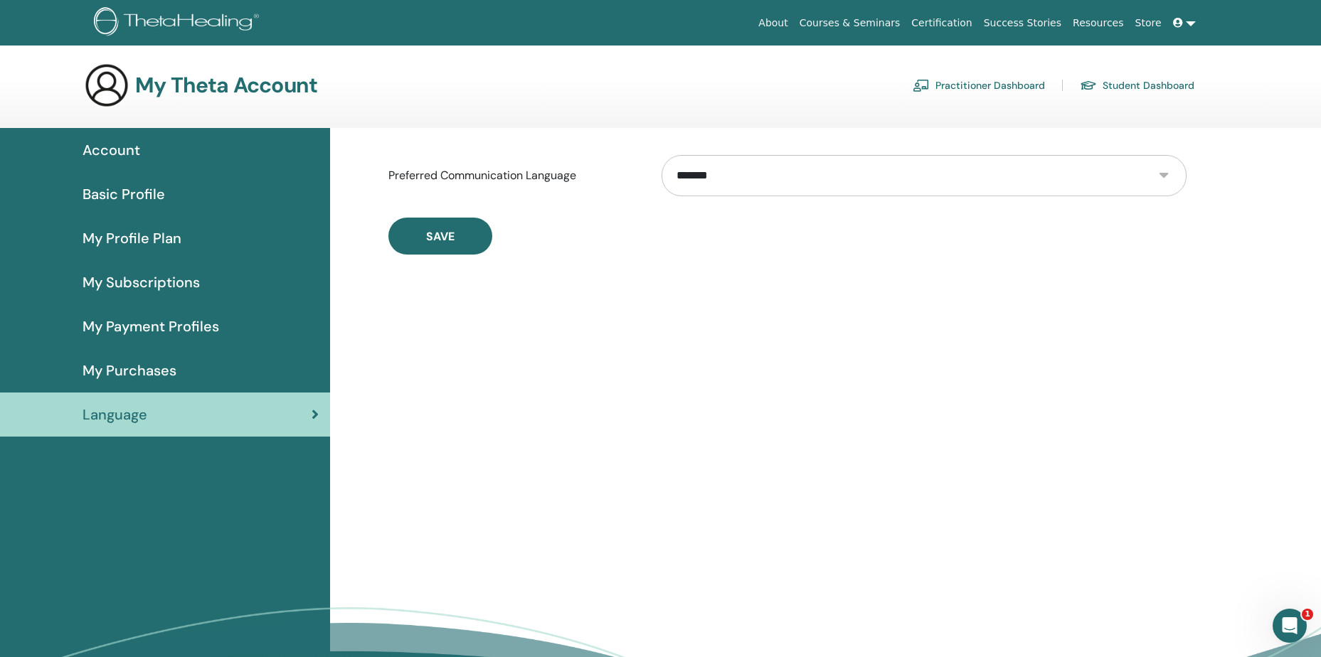
click at [97, 146] on span "Account" at bounding box center [111, 149] width 58 height 21
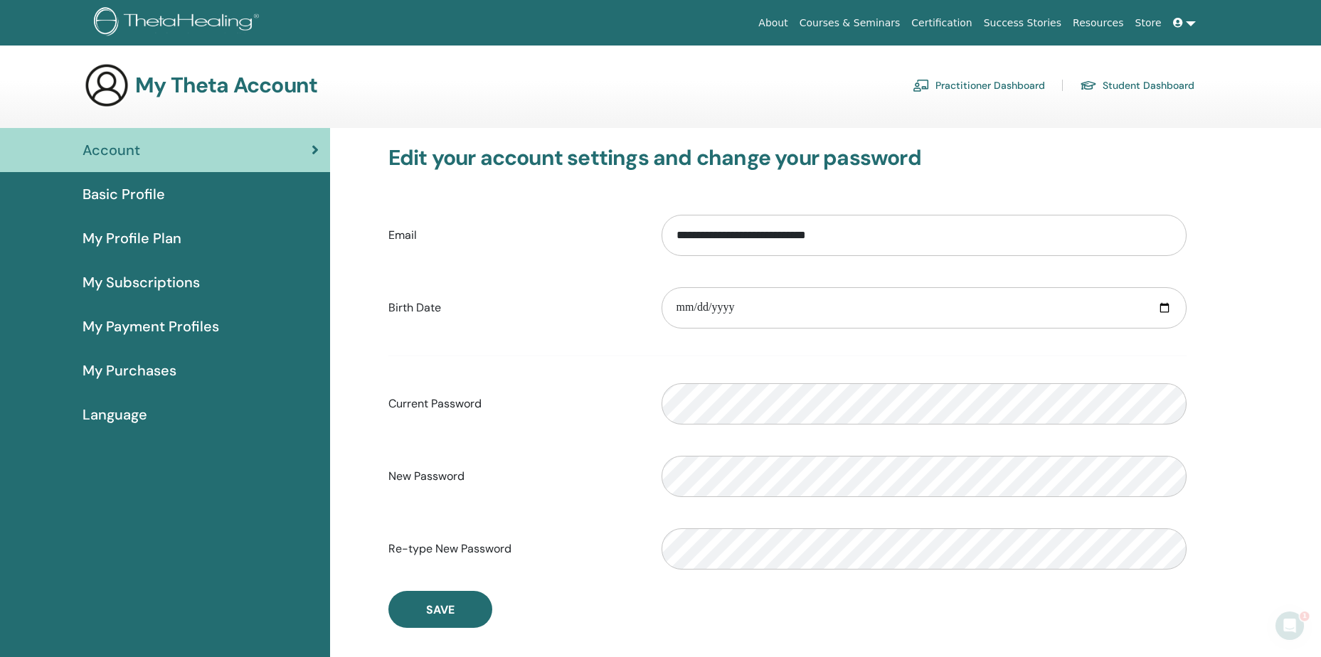
click at [105, 198] on span "Basic Profile" at bounding box center [123, 193] width 82 height 21
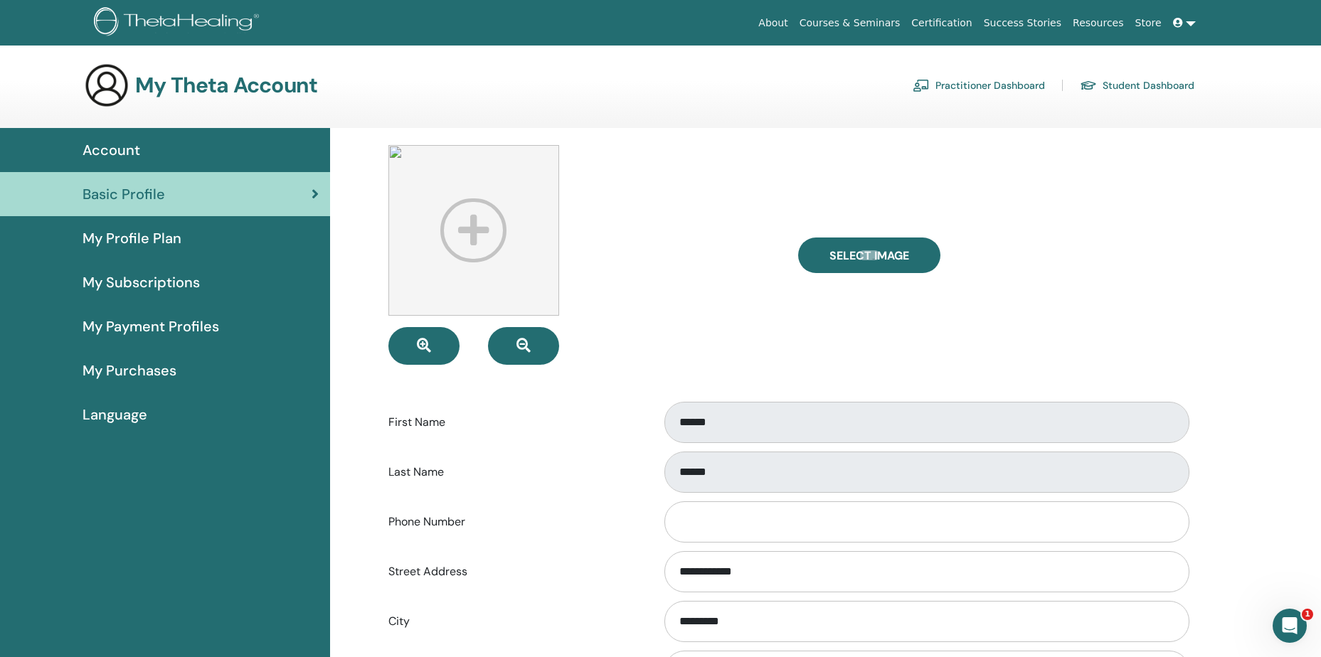
click at [102, 241] on span "My Profile Plan" at bounding box center [131, 238] width 99 height 21
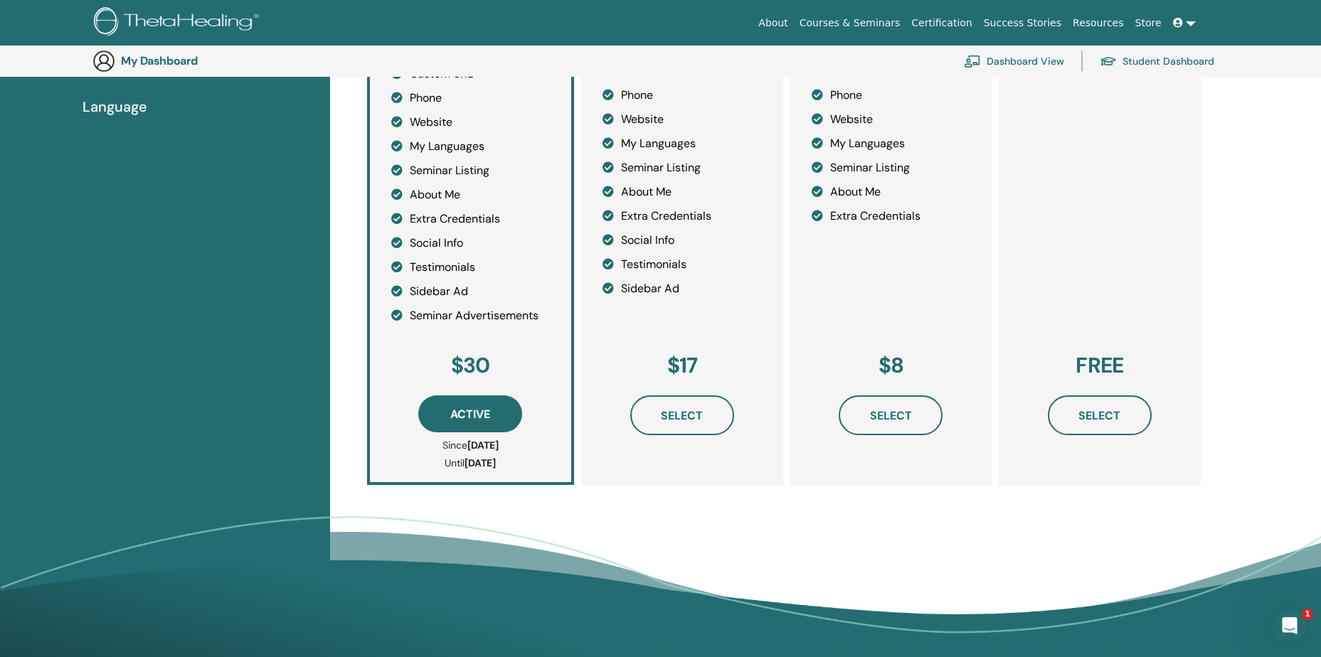
scroll to position [387, 0]
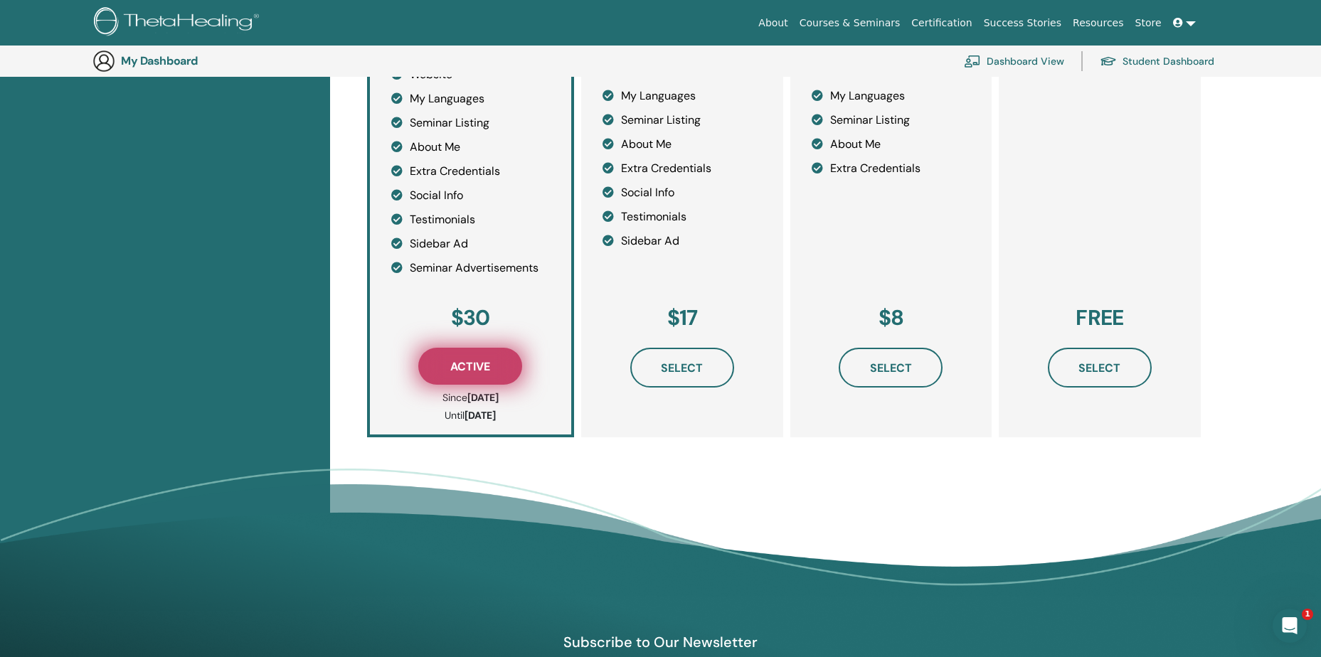
click at [452, 370] on span "Active" at bounding box center [470, 366] width 40 height 15
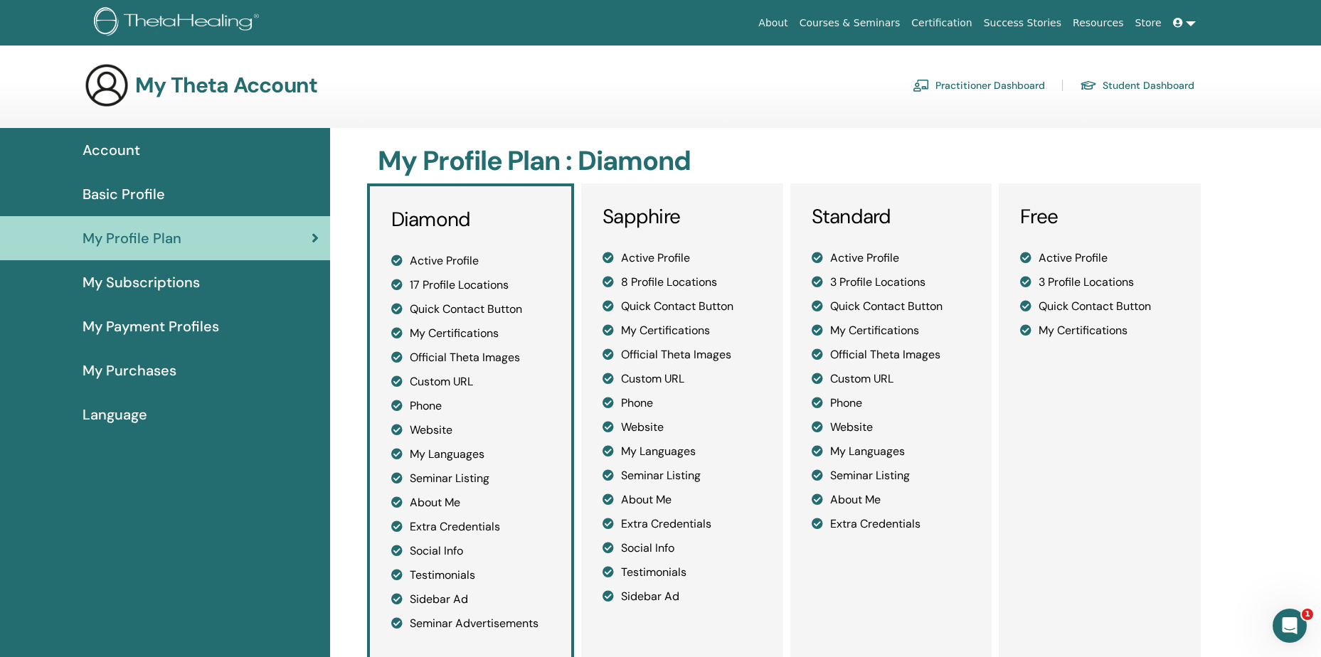
click at [1186, 19] on link at bounding box center [1184, 23] width 34 height 26
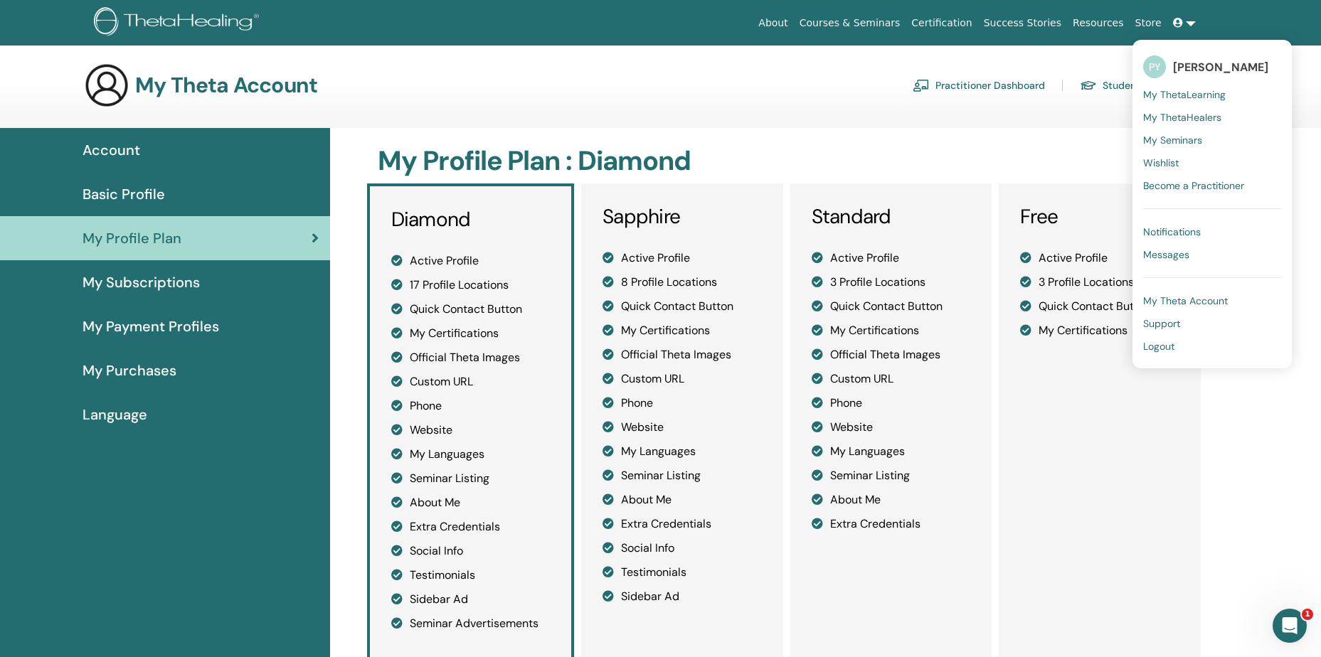
click at [1183, 97] on span "My ThetaLearning" at bounding box center [1184, 94] width 82 height 13
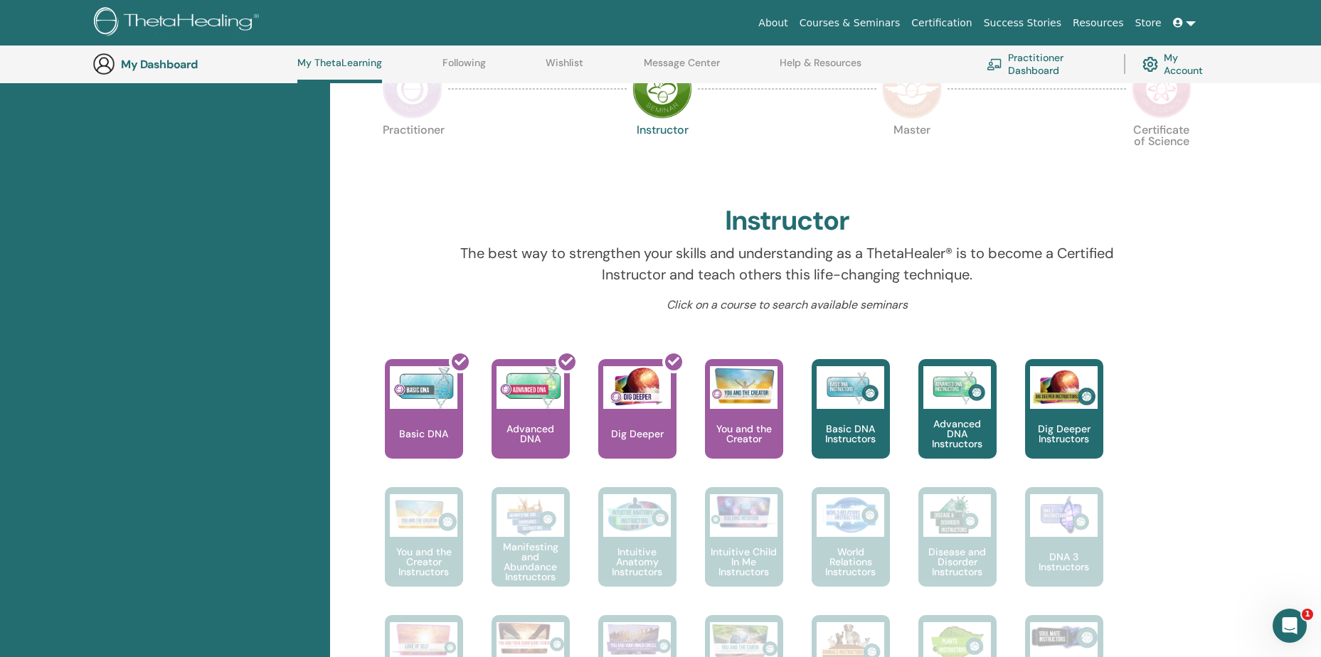
scroll to position [322, 0]
click at [1154, 28] on link "Store" at bounding box center [1148, 23] width 38 height 26
click at [1187, 22] on link at bounding box center [1184, 23] width 34 height 26
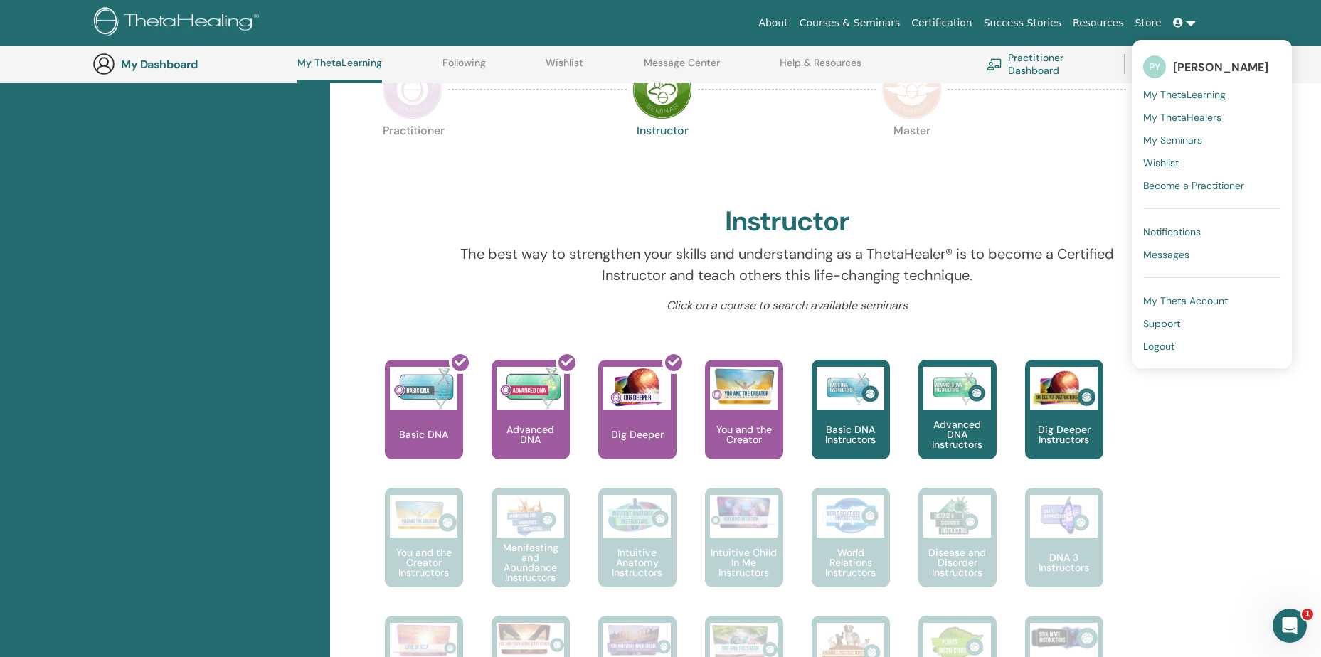
click at [1205, 119] on span "My ThetaHealers" at bounding box center [1182, 117] width 78 height 13
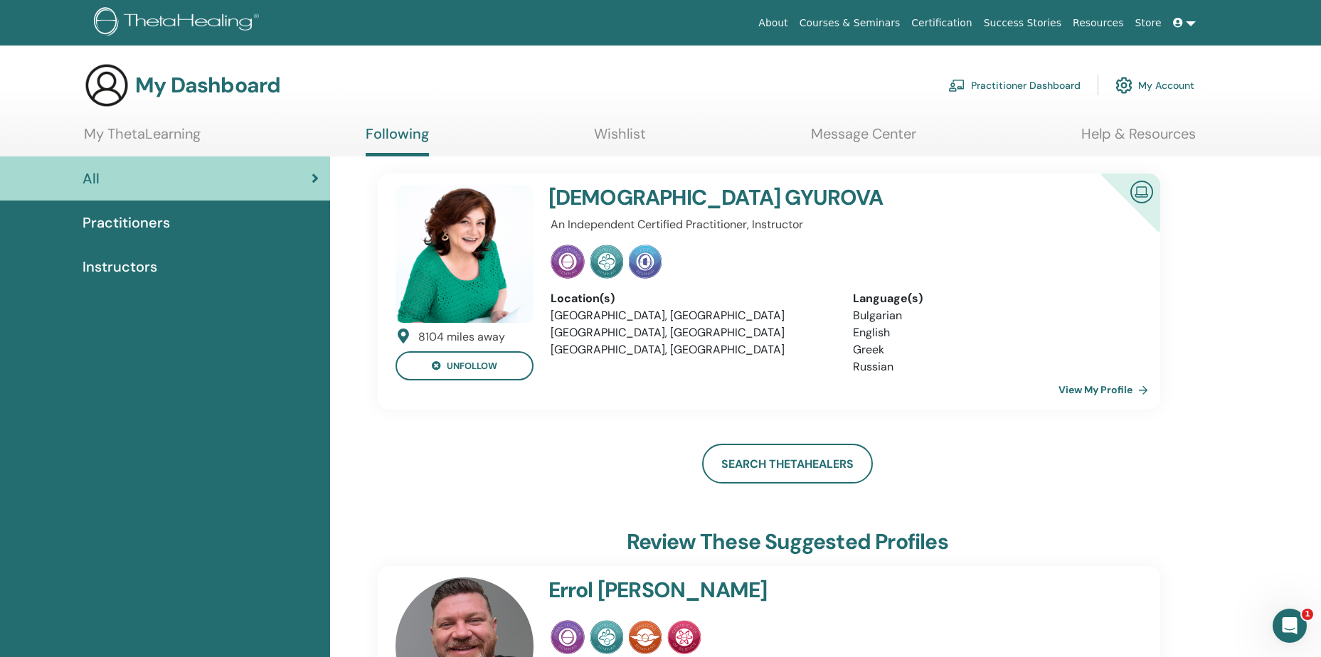
click at [1107, 390] on link "View My Profile" at bounding box center [1105, 390] width 95 height 28
click at [1191, 19] on link at bounding box center [1184, 23] width 34 height 26
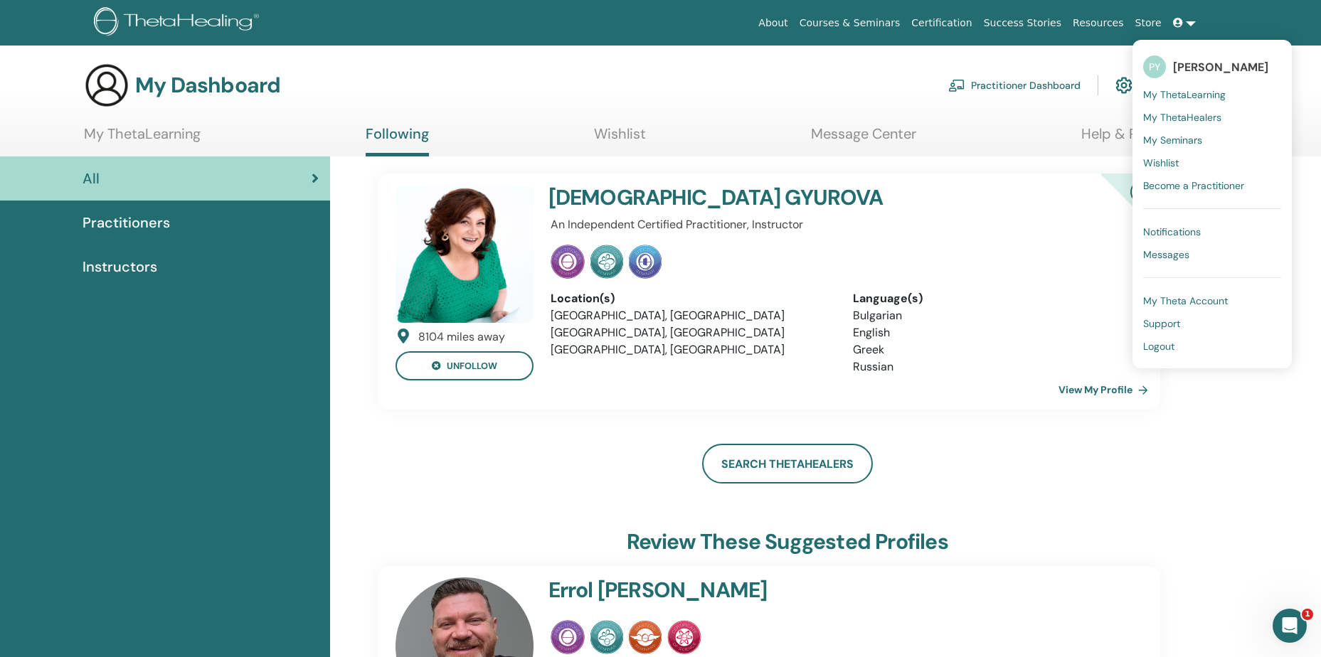
click at [1173, 136] on span "My Seminars" at bounding box center [1172, 140] width 59 height 13
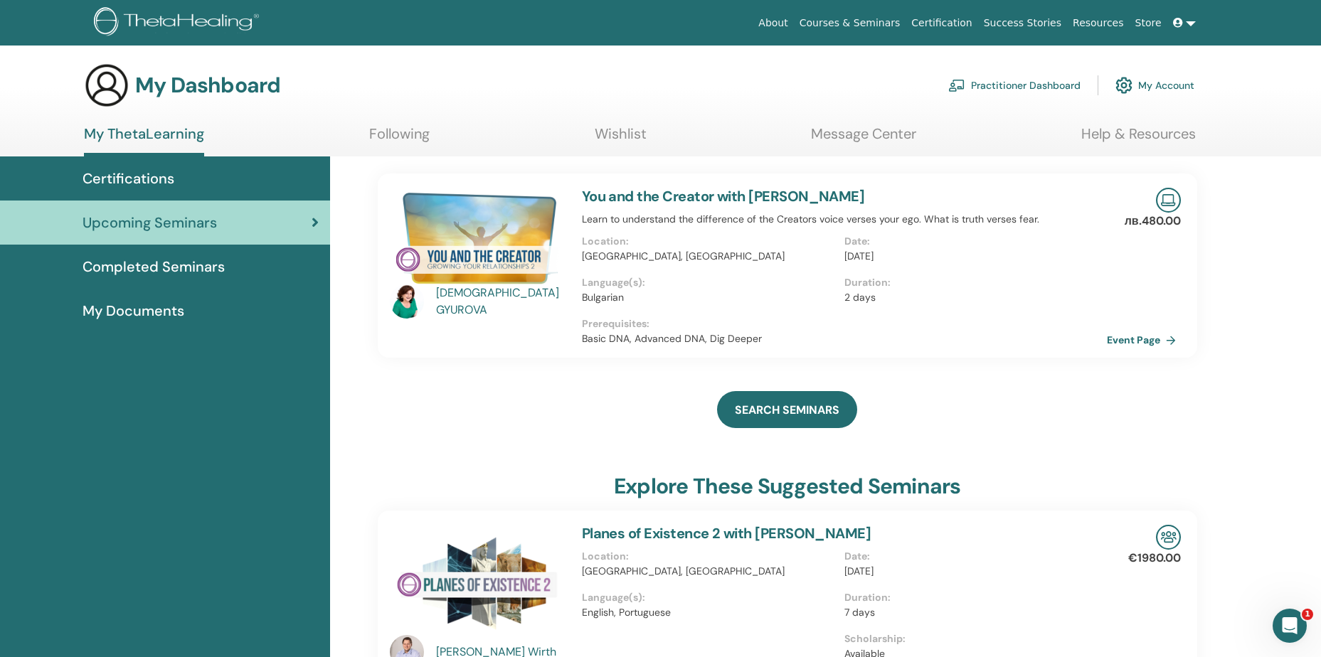
click at [1192, 25] on link at bounding box center [1184, 23] width 34 height 26
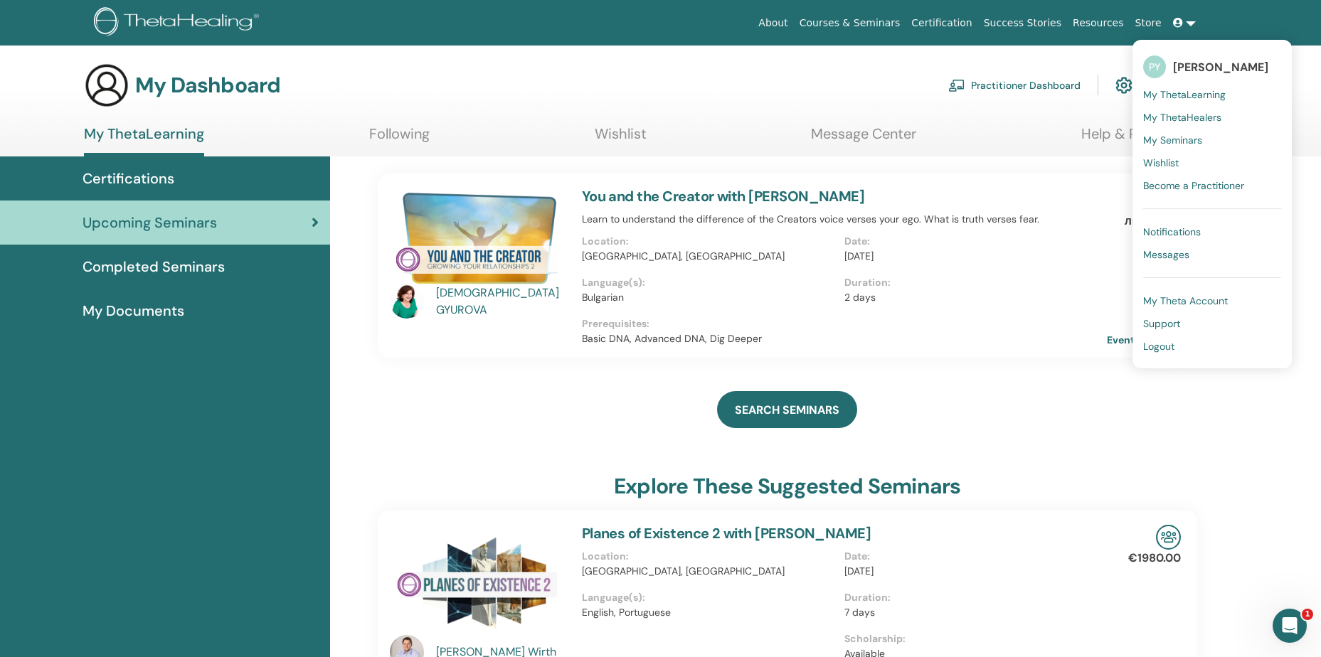
click at [1203, 301] on span "My Theta Account" at bounding box center [1185, 300] width 85 height 13
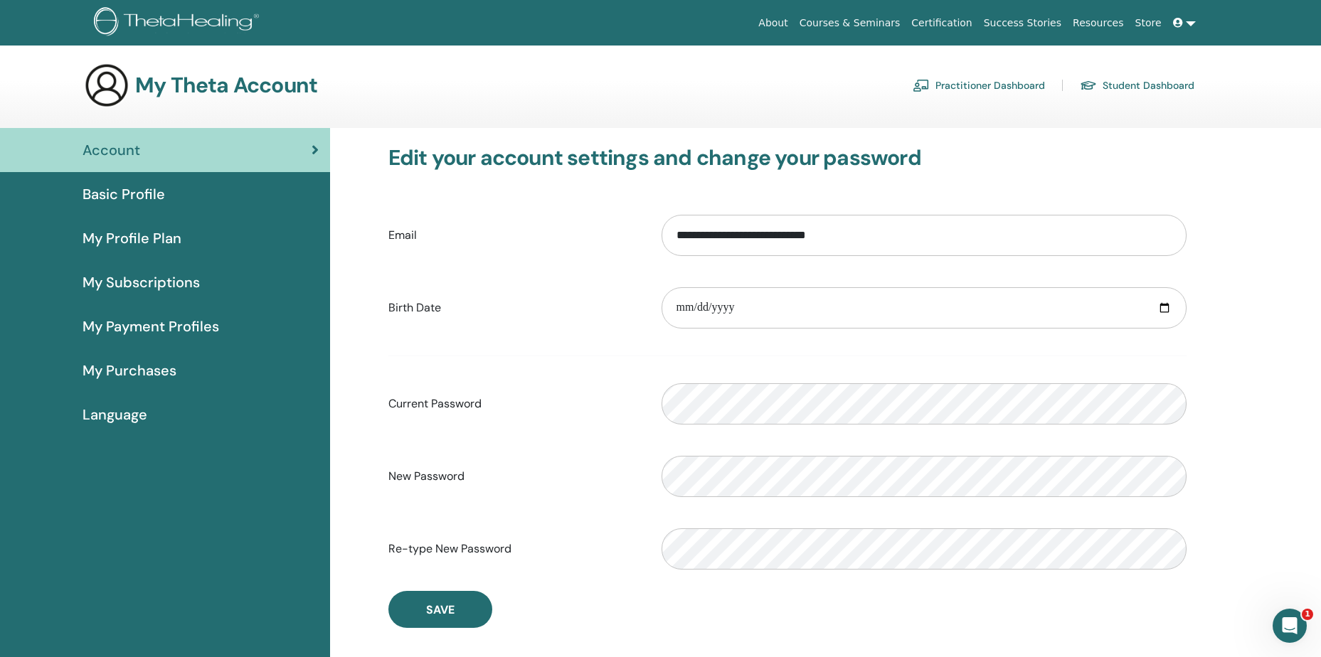
click at [161, 156] on div "Account" at bounding box center [164, 149] width 307 height 21
click at [1014, 82] on link "Practitioner Dashboard" at bounding box center [978, 85] width 132 height 23
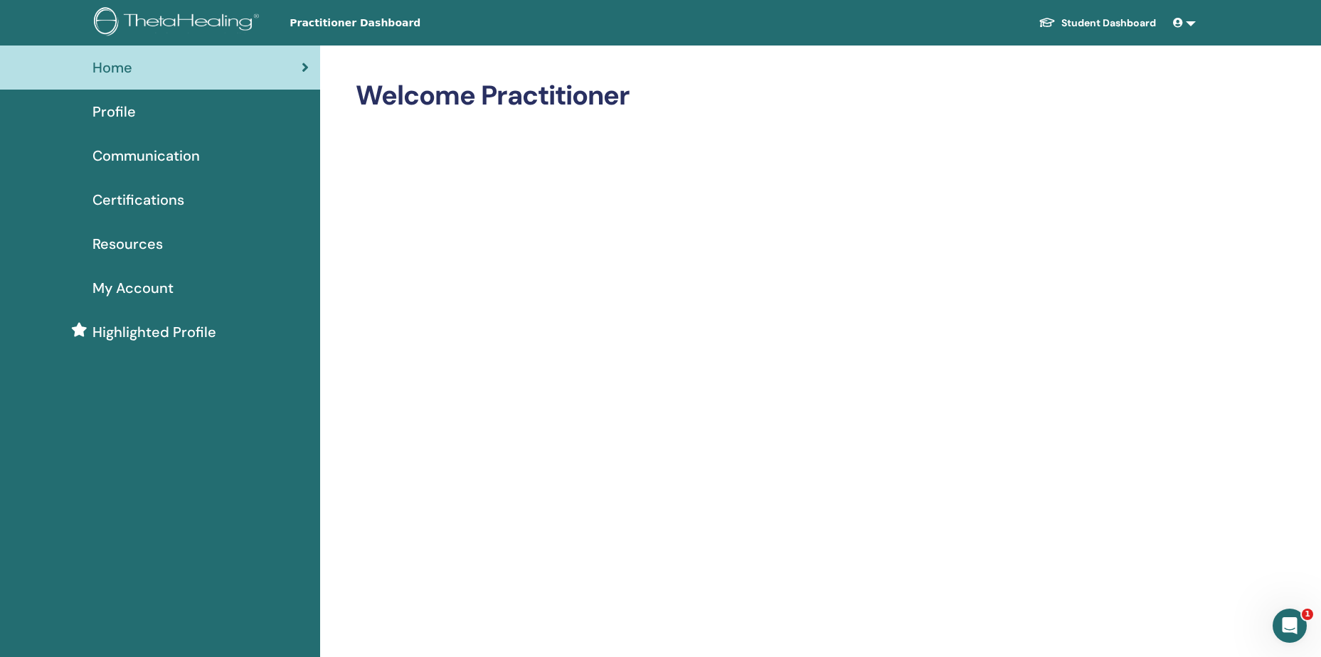
click at [1184, 23] on span at bounding box center [1179, 22] width 13 height 11
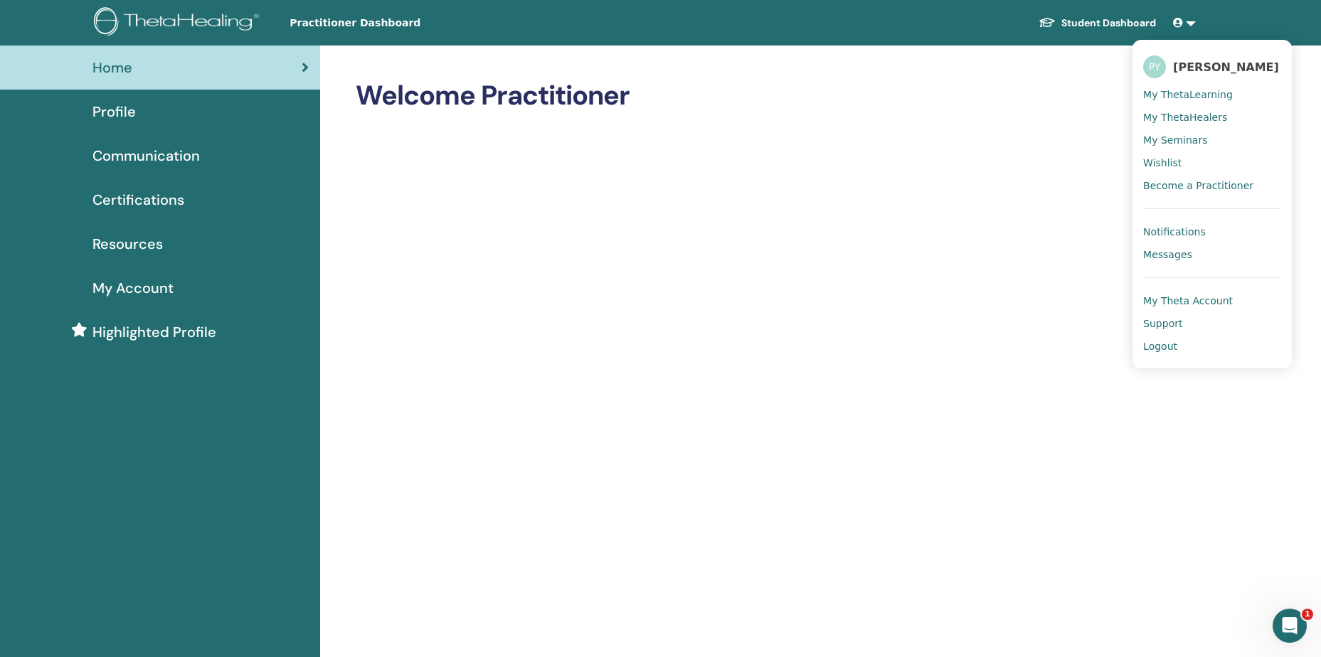
click at [1190, 70] on span "[PERSON_NAME]" at bounding box center [1226, 67] width 106 height 15
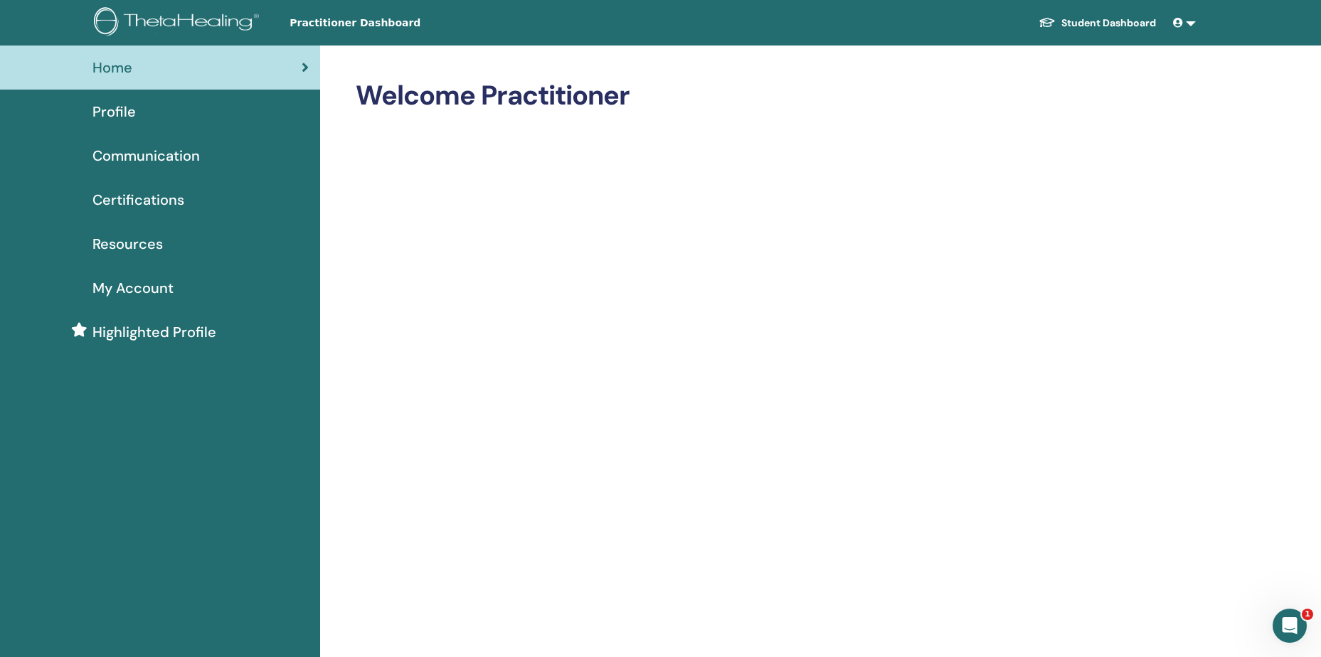
click at [1183, 18] on span at bounding box center [1179, 22] width 13 height 11
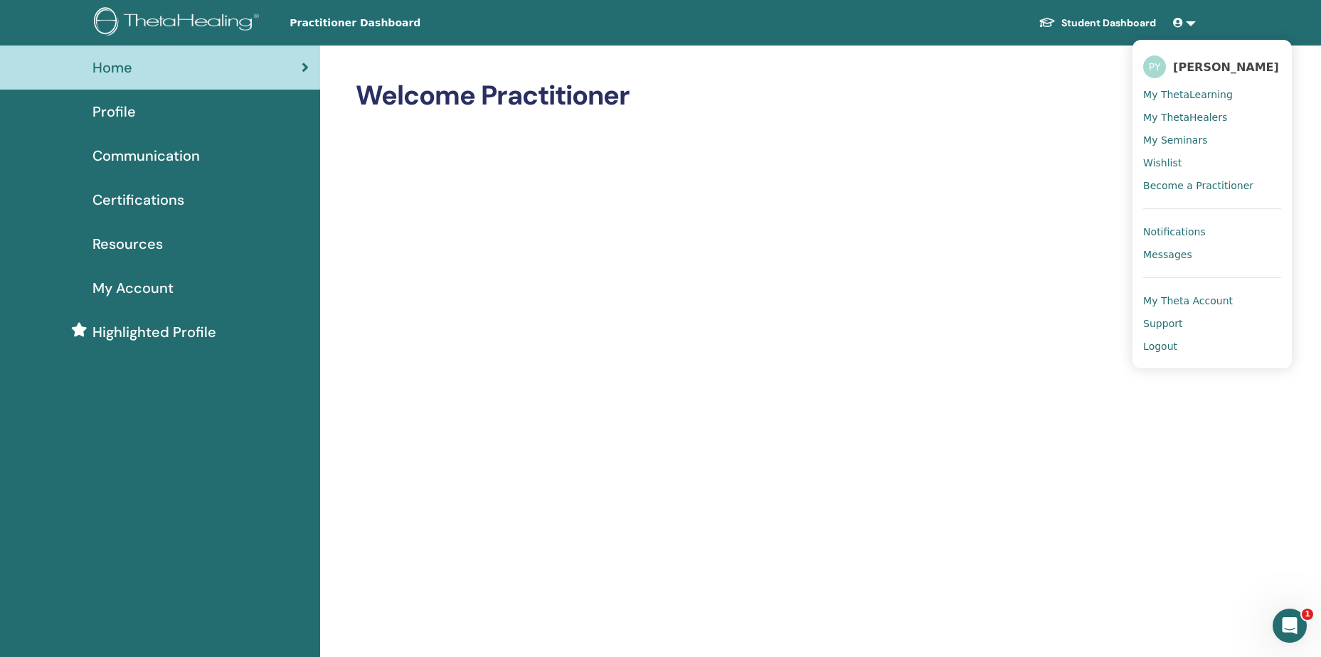
click at [1178, 299] on span "My Theta Account" at bounding box center [1188, 300] width 90 height 13
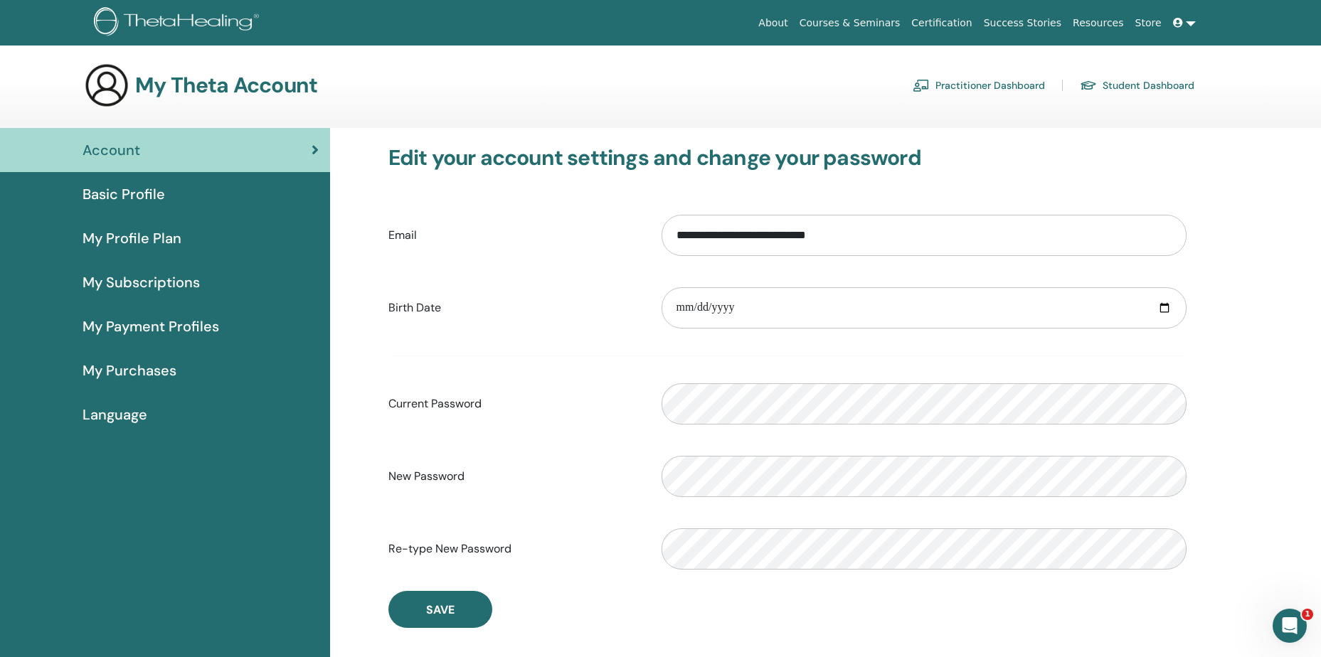
click at [313, 159] on div "Account" at bounding box center [164, 149] width 307 height 21
click at [793, 23] on link "About" at bounding box center [772, 23] width 41 height 26
click at [150, 336] on span "My Payment Profiles" at bounding box center [150, 326] width 137 height 21
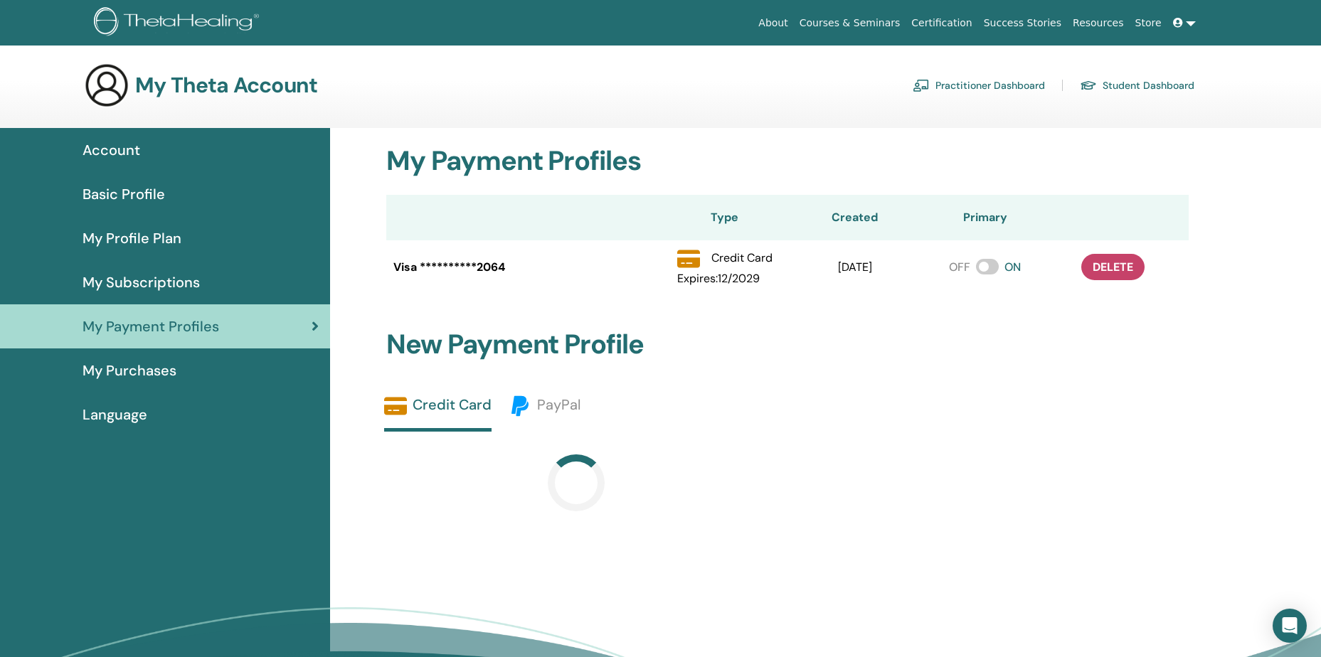
click at [142, 288] on span "My Subscriptions" at bounding box center [140, 282] width 117 height 21
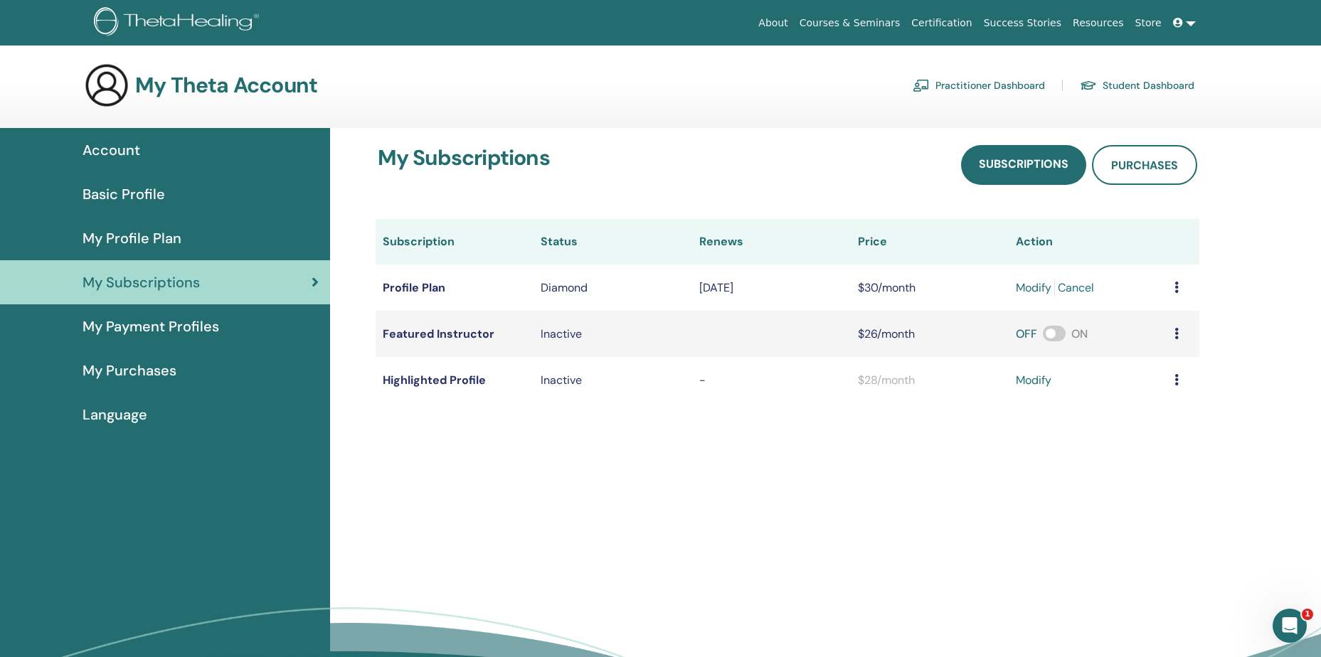
click at [156, 247] on span "My Profile Plan" at bounding box center [131, 238] width 99 height 21
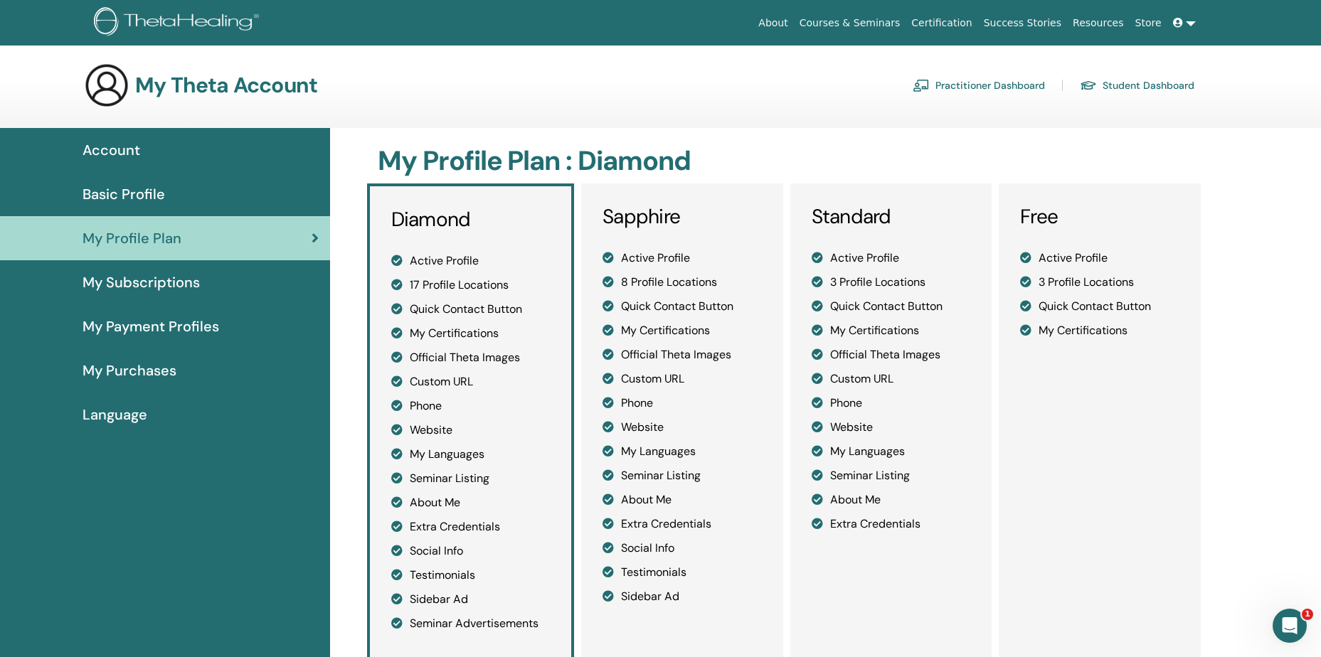
click at [1093, 25] on link "Resources" at bounding box center [1098, 23] width 63 height 26
